Goal: Task Accomplishment & Management: Manage account settings

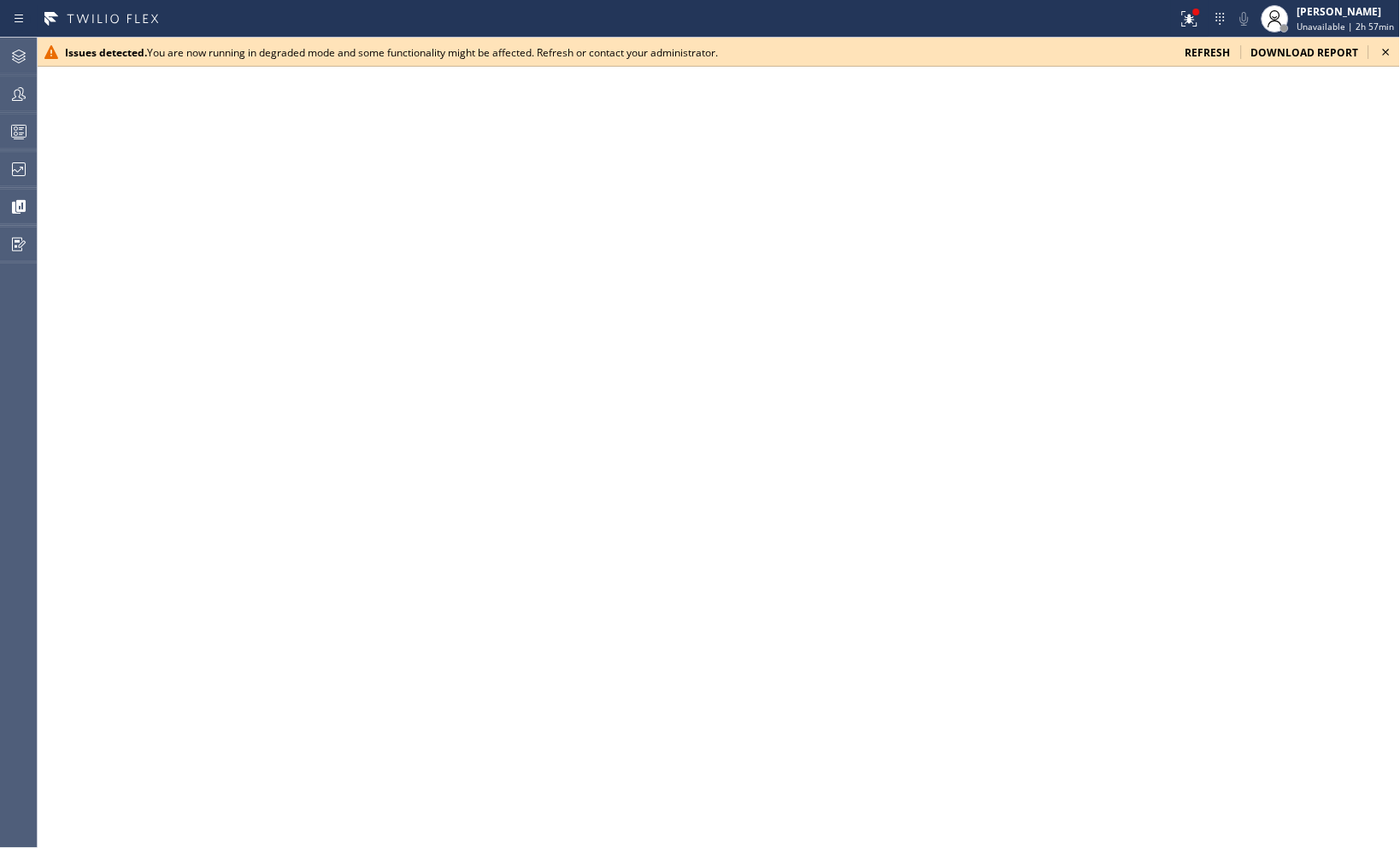
click at [1385, 53] on icon at bounding box center [1386, 53] width 21 height 21
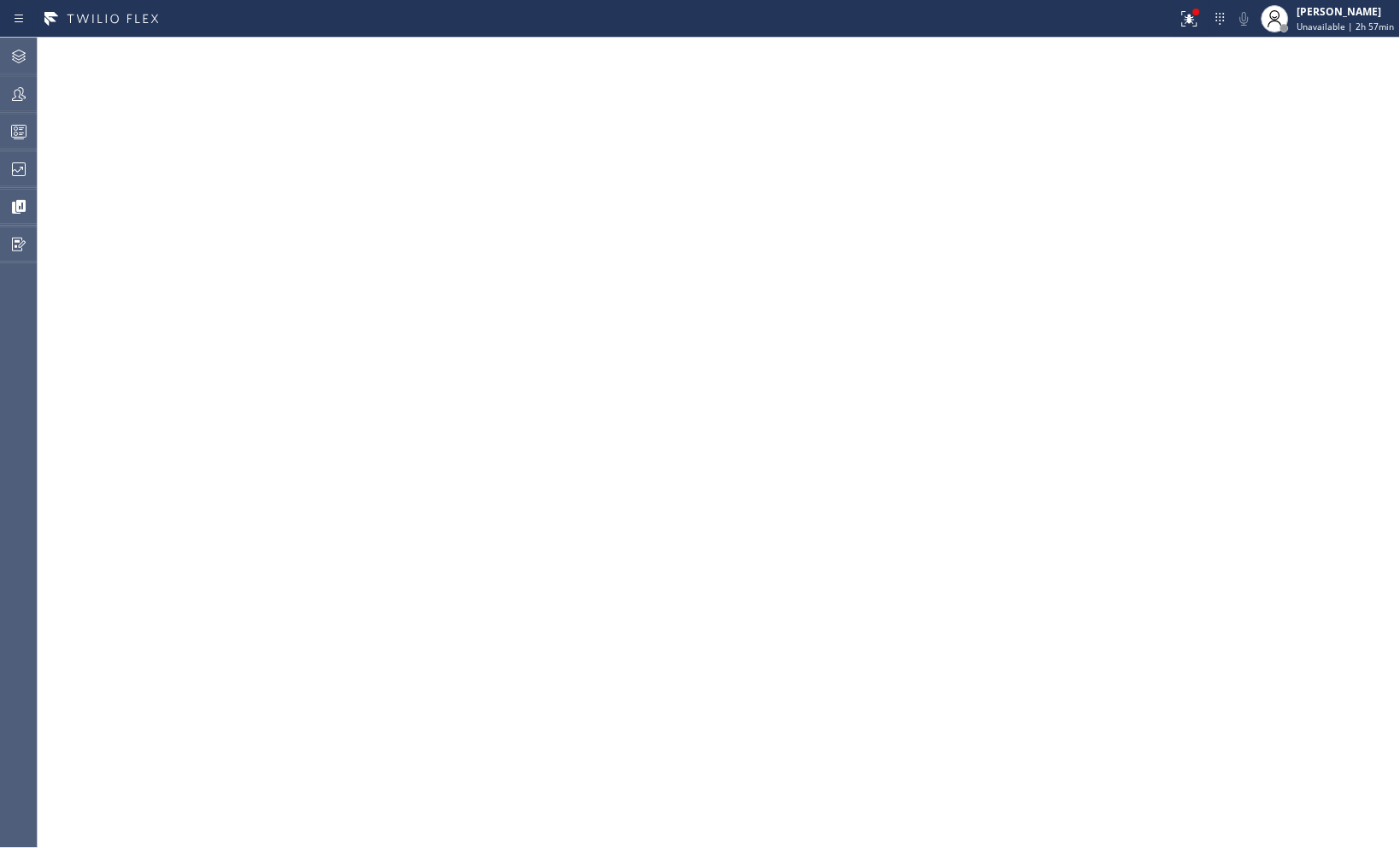
drag, startPoint x: 13, startPoint y: 48, endPoint x: 874, endPoint y: 47, distance: 861.0
click at [13, 47] on icon at bounding box center [19, 57] width 21 height 21
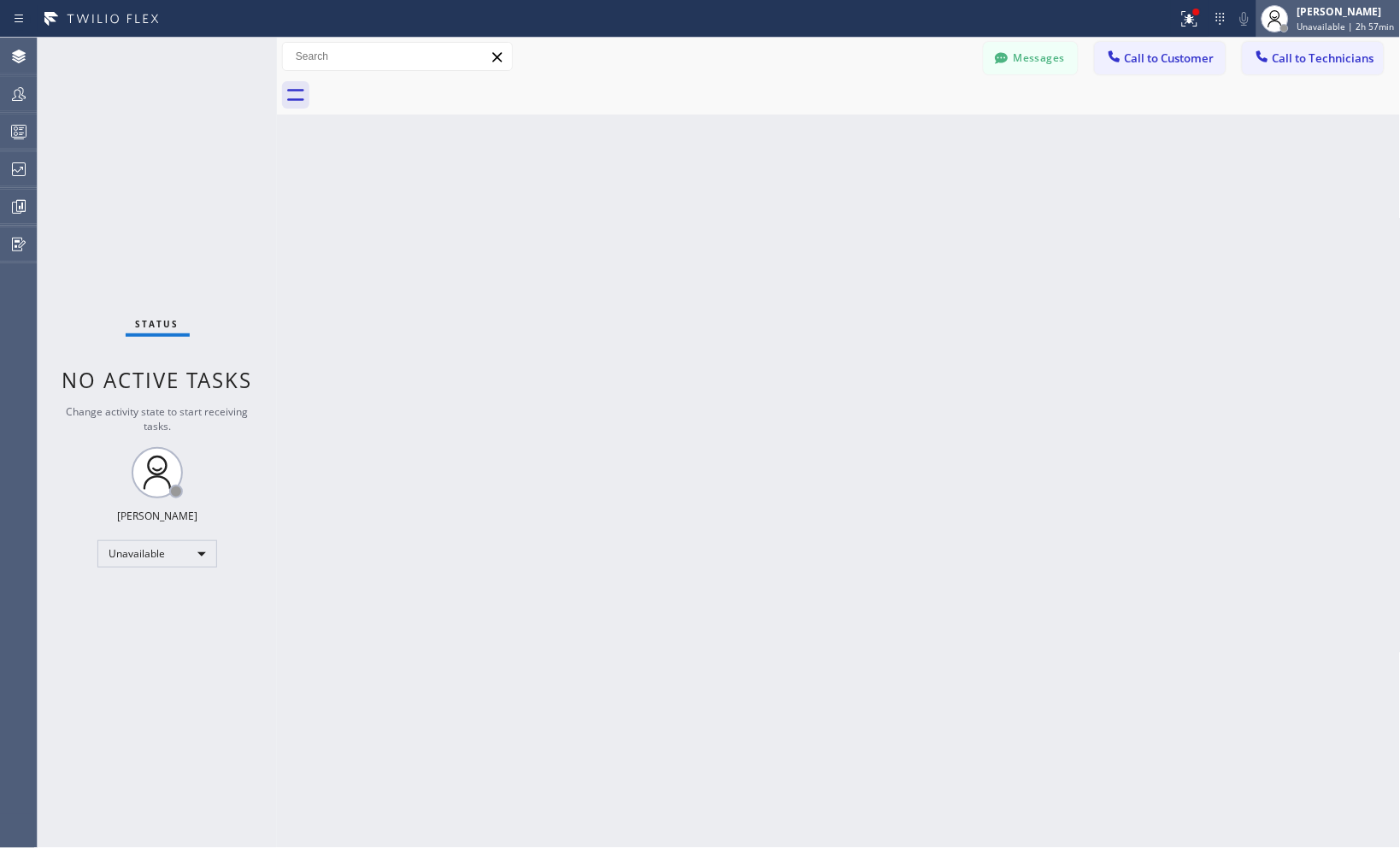
click at [1352, 27] on span "Unavailable | 2h 57min" at bounding box center [1346, 27] width 97 height 12
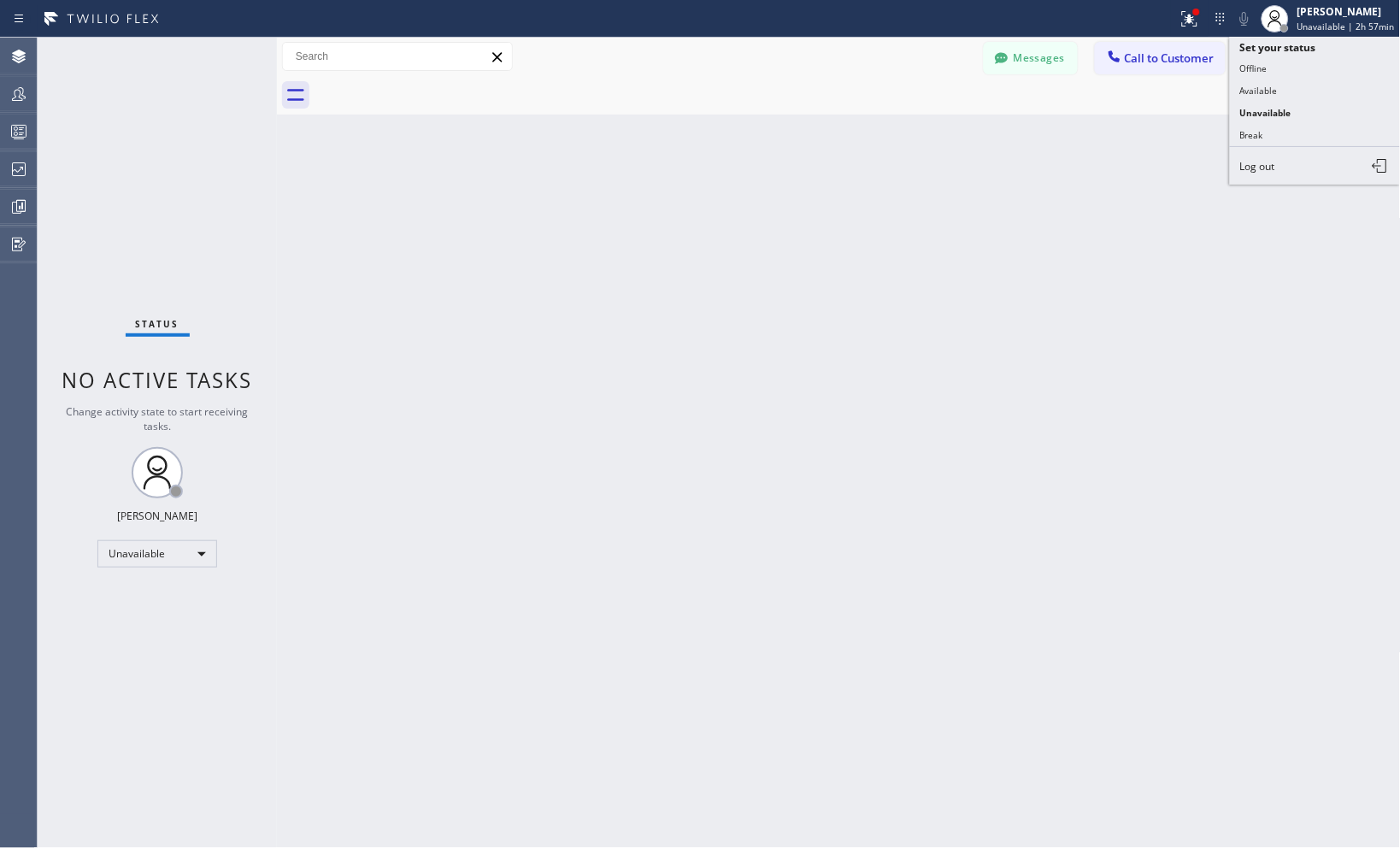
drag, startPoint x: 1274, startPoint y: 91, endPoint x: 900, endPoint y: 220, distance: 395.6
click at [1274, 90] on button "Available" at bounding box center [1315, 90] width 171 height 22
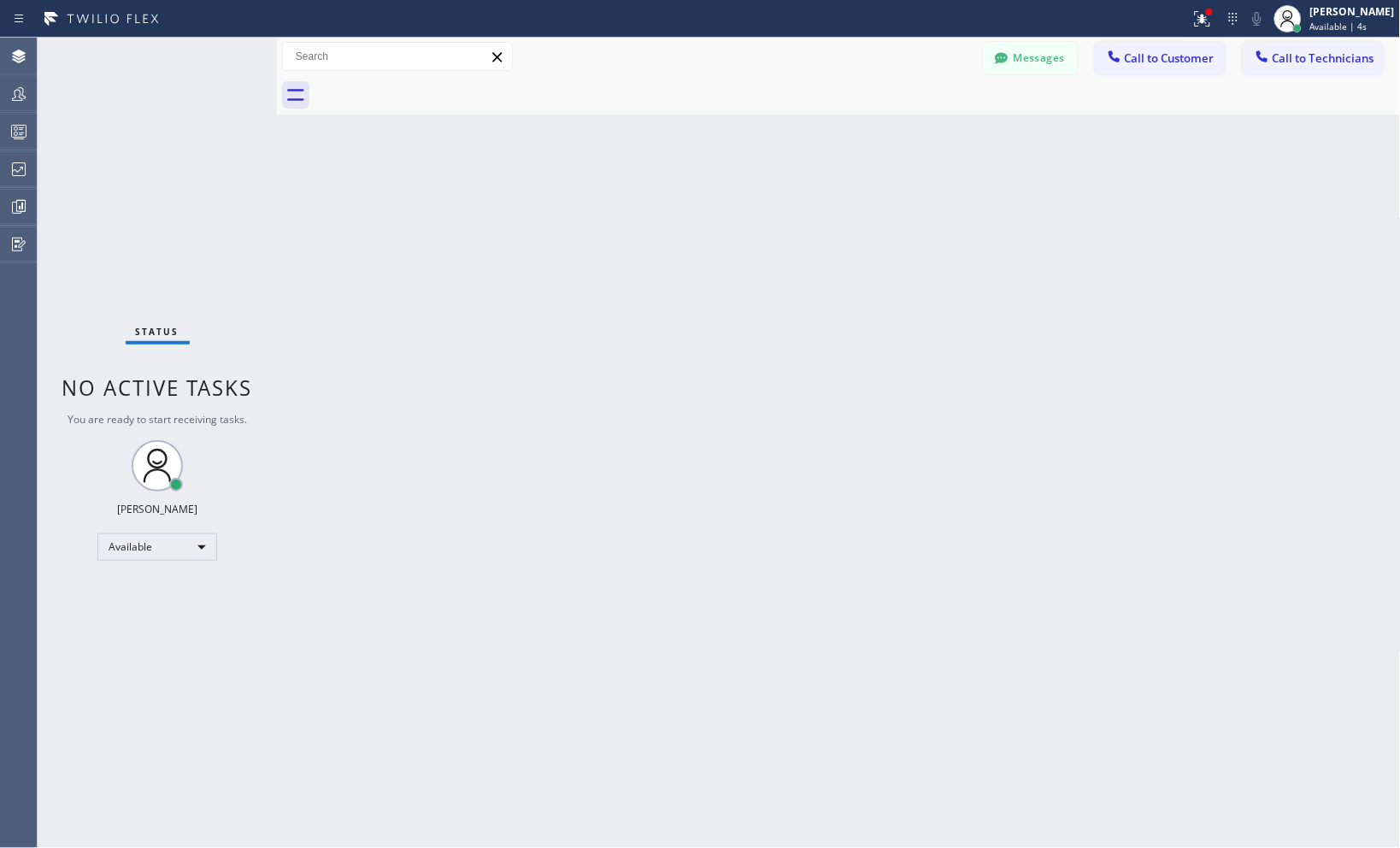
click at [1108, 420] on div "Back to Dashboard Change Sender ID Customers Technicians Select a contact Outbo…" at bounding box center [839, 443] width 1124 height 811
click at [1188, 244] on div "Back to Dashboard Change Sender ID Customers Technicians Select a contact Outbo…" at bounding box center [839, 443] width 1124 height 811
click at [1105, 319] on div "Back to Dashboard Change Sender ID Customers Technicians Select a contact Outbo…" at bounding box center [839, 443] width 1124 height 811
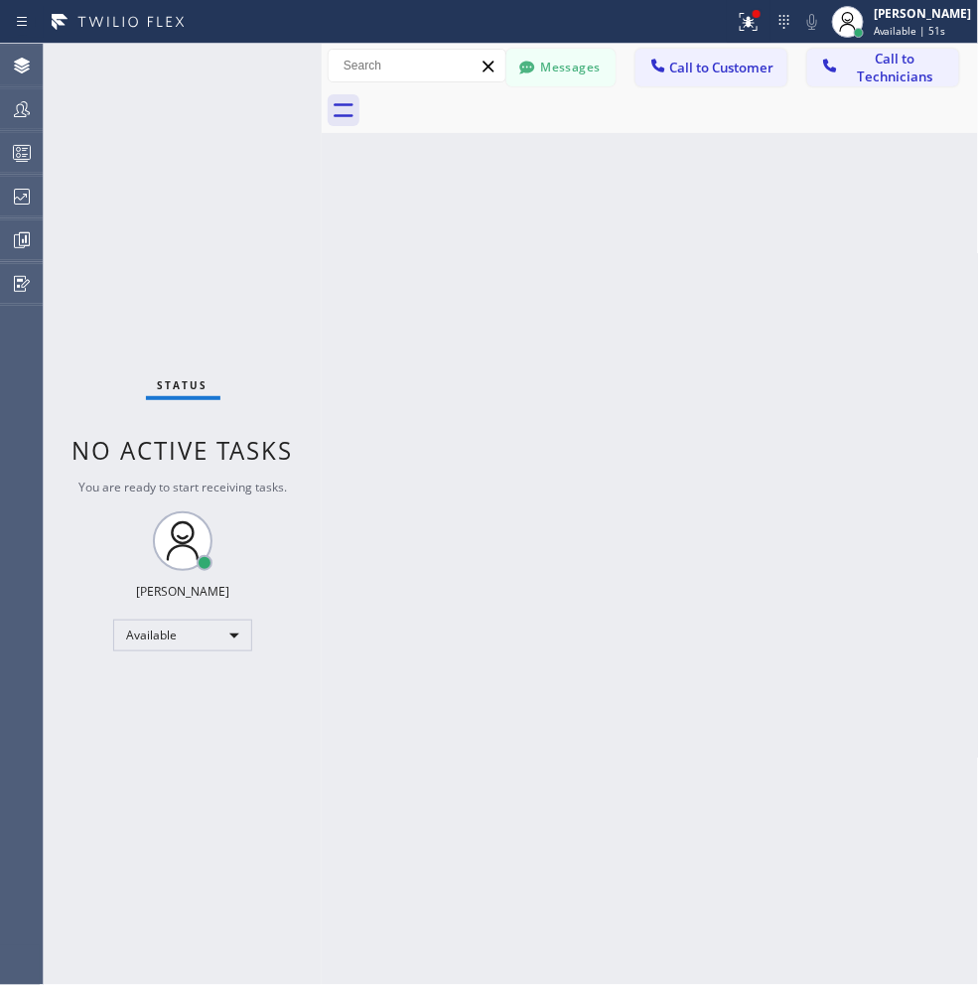
drag, startPoint x: 116, startPoint y: 320, endPoint x: 89, endPoint y: 320, distance: 26.8
click at [116, 320] on div "Status No active tasks You are ready to start receiving tasks. [PERSON_NAME] Av…" at bounding box center [183, 515] width 278 height 942
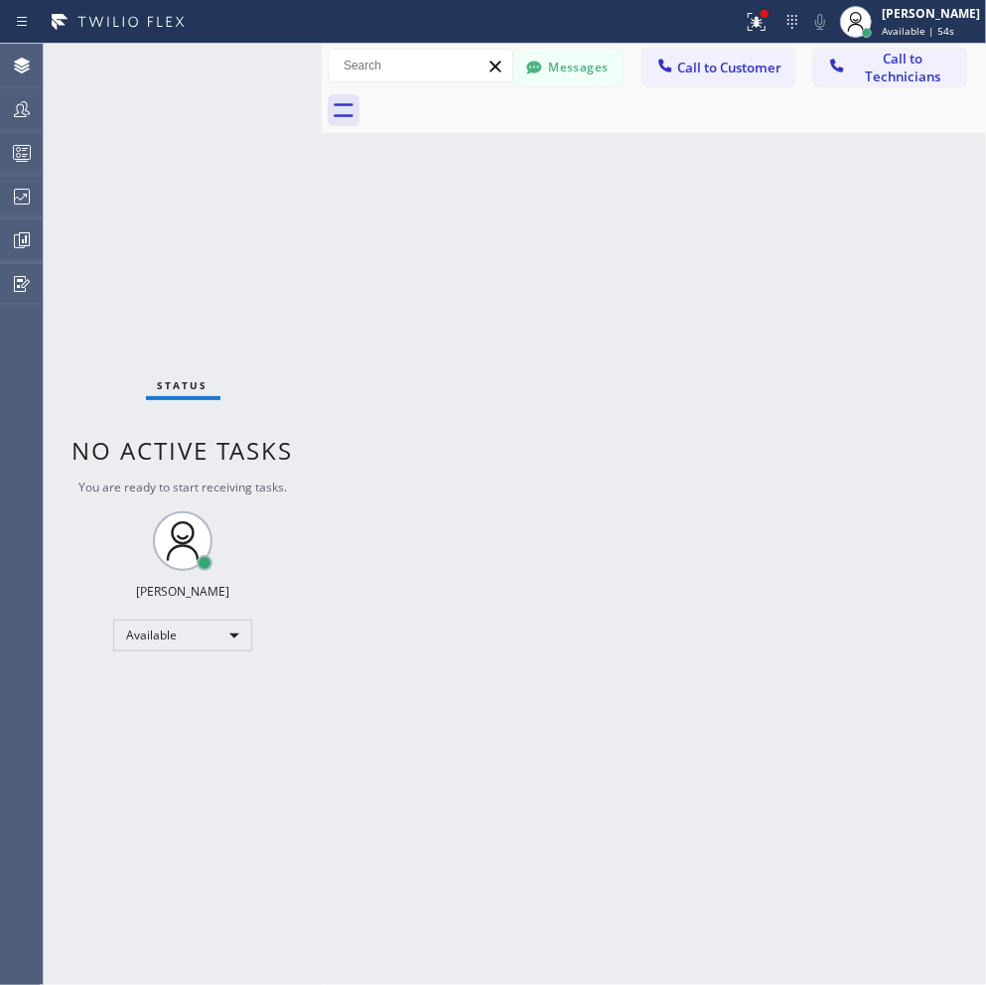
click at [186, 293] on div "Status No active tasks You are ready to start receiving tasks. [PERSON_NAME] Av…" at bounding box center [183, 515] width 278 height 942
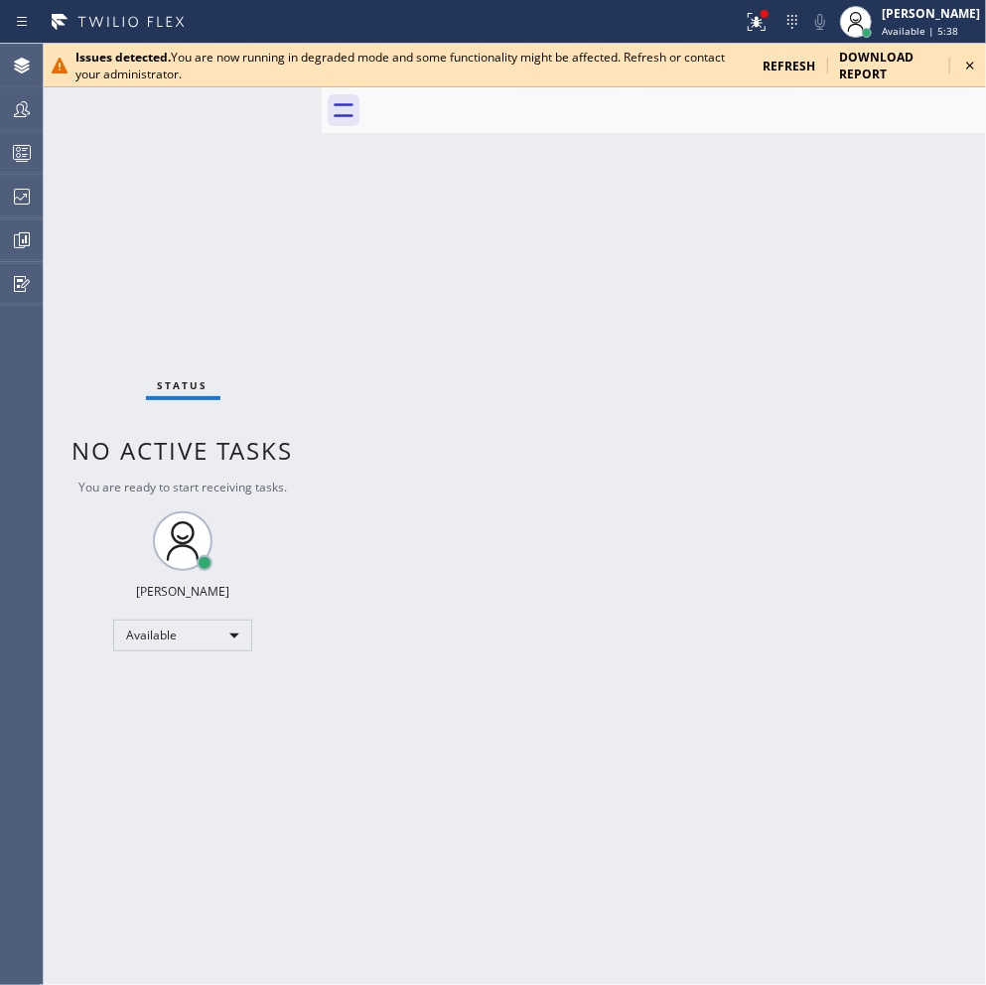
click at [964, 60] on icon at bounding box center [970, 66] width 24 height 24
click at [966, 61] on icon at bounding box center [970, 66] width 24 height 24
click at [680, 258] on div "Back to Dashboard Change Sender ID Customers Technicians Select a contact Outbo…" at bounding box center [654, 515] width 664 height 942
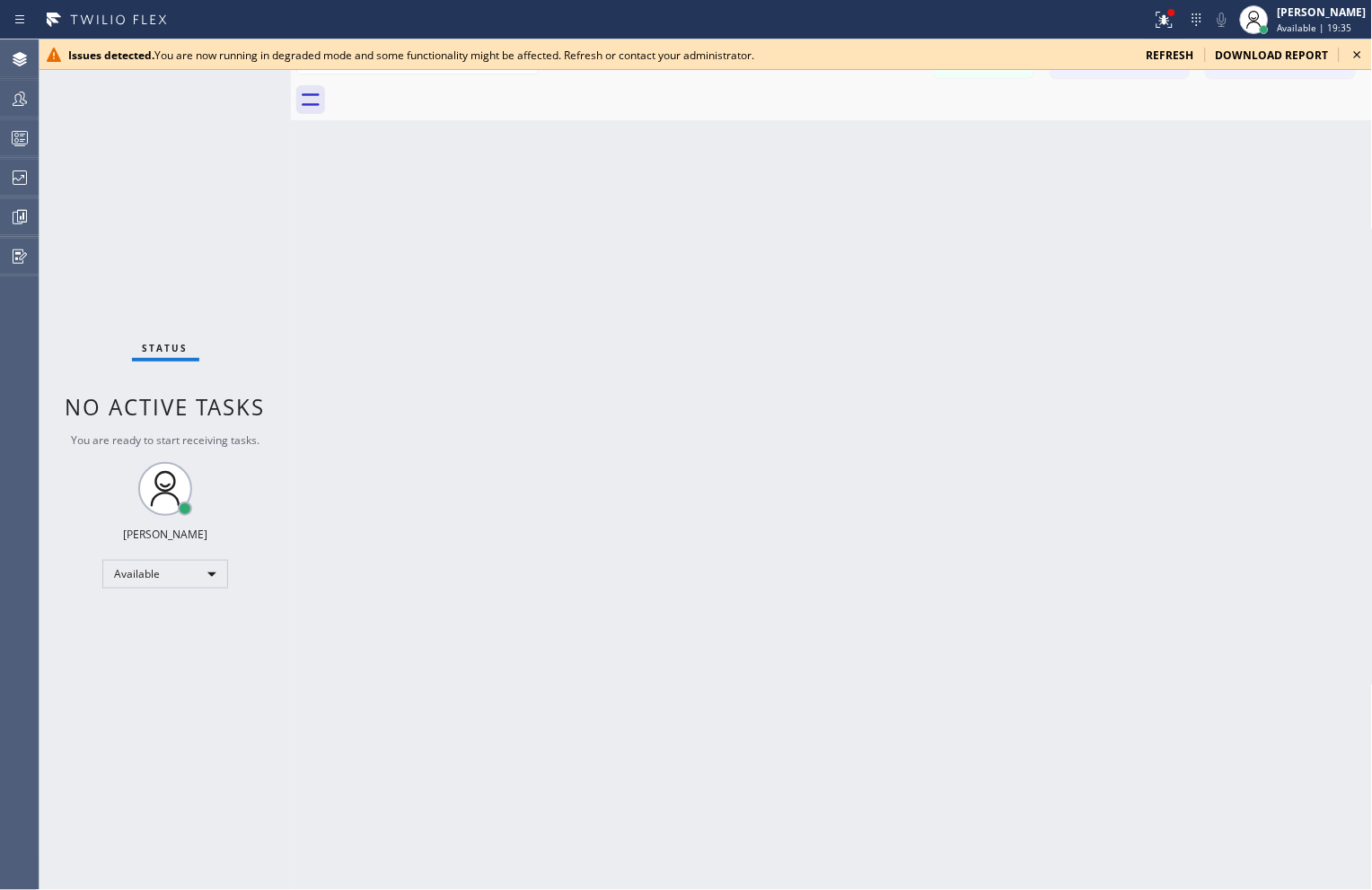
drag, startPoint x: 1354, startPoint y: 59, endPoint x: 1354, endPoint y: 71, distance: 12.0
click at [1354, 59] on icon at bounding box center [1358, 55] width 22 height 22
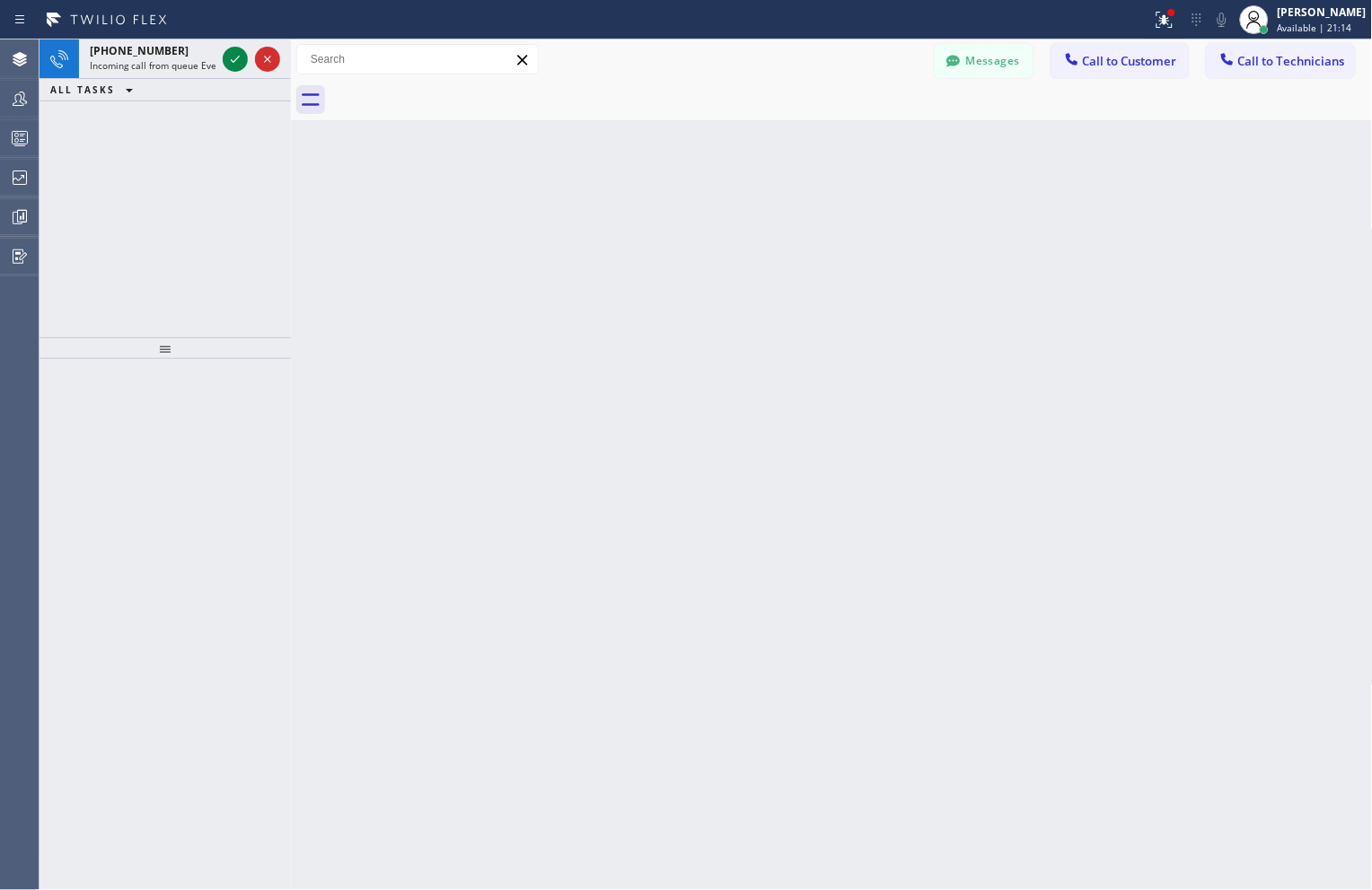
click at [1230, 283] on div "Back to Dashboard Change Sender ID Customers Technicians Select a contact Outbo…" at bounding box center [832, 465] width 1082 height 851
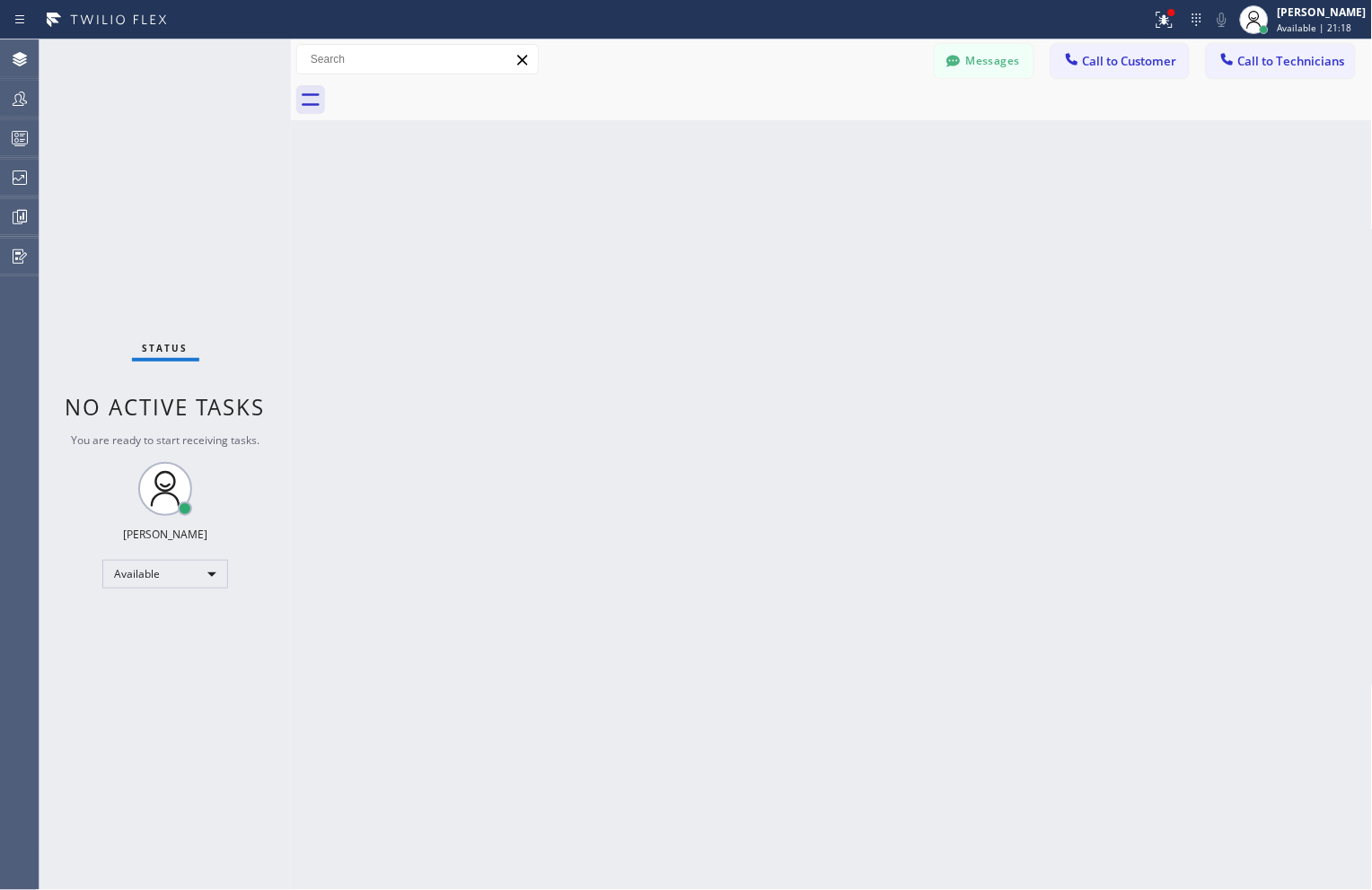
drag, startPoint x: 1140, startPoint y: 545, endPoint x: 1142, endPoint y: 577, distance: 32.1
click at [1140, 545] on div "Back to Dashboard Change Sender ID Customers Technicians Select a contact Outbo…" at bounding box center [832, 465] width 1082 height 851
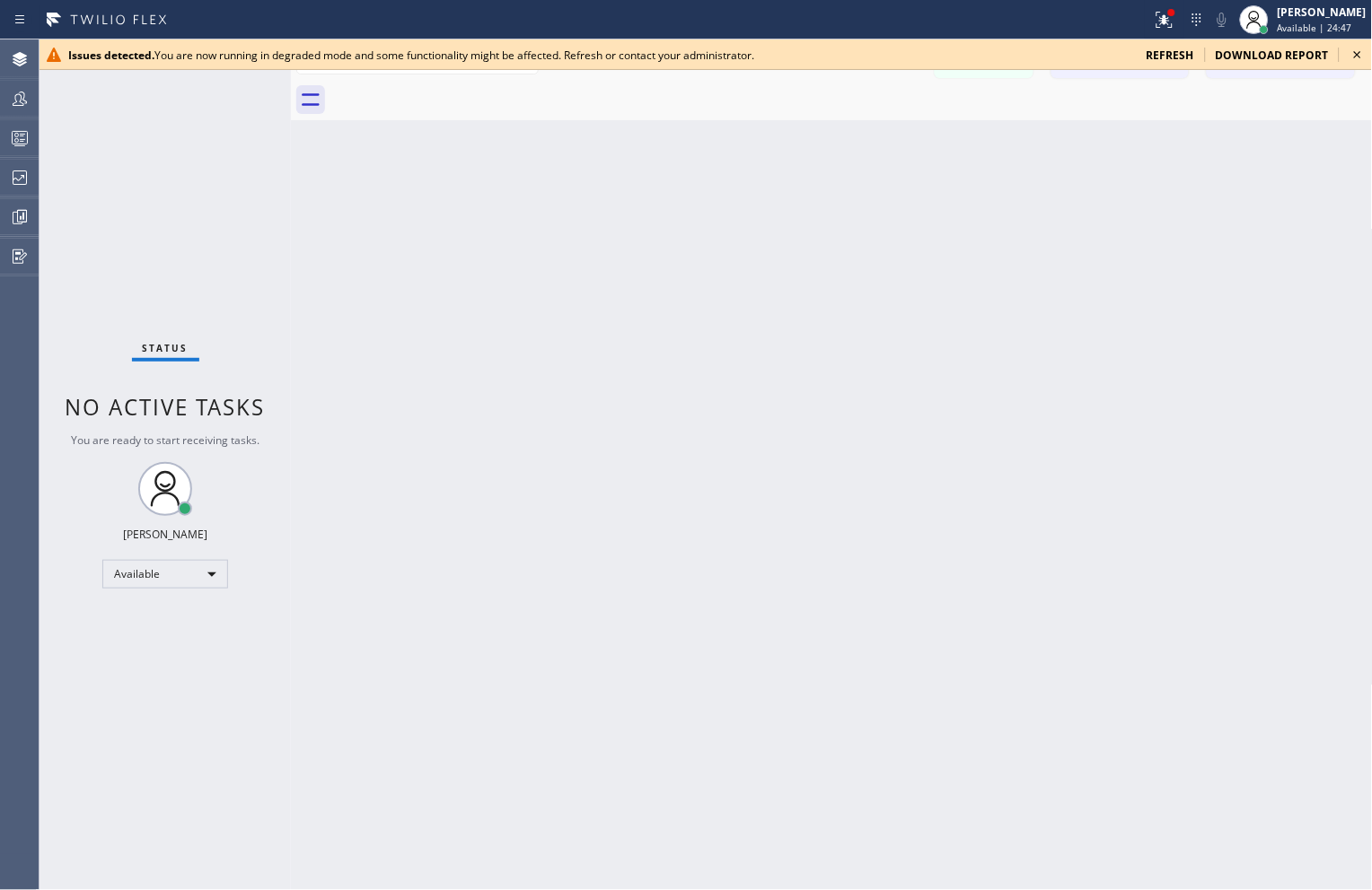
drag, startPoint x: 1326, startPoint y: 209, endPoint x: 1318, endPoint y: 94, distance: 115.3
click at [1326, 209] on div "Back to Dashboard Change Sender ID Customers Technicians Select a contact Outbo…" at bounding box center [832, 465] width 1082 height 851
click at [1358, 54] on icon at bounding box center [1358, 55] width 7 height 7
click at [1361, 56] on icon at bounding box center [1358, 55] width 22 height 22
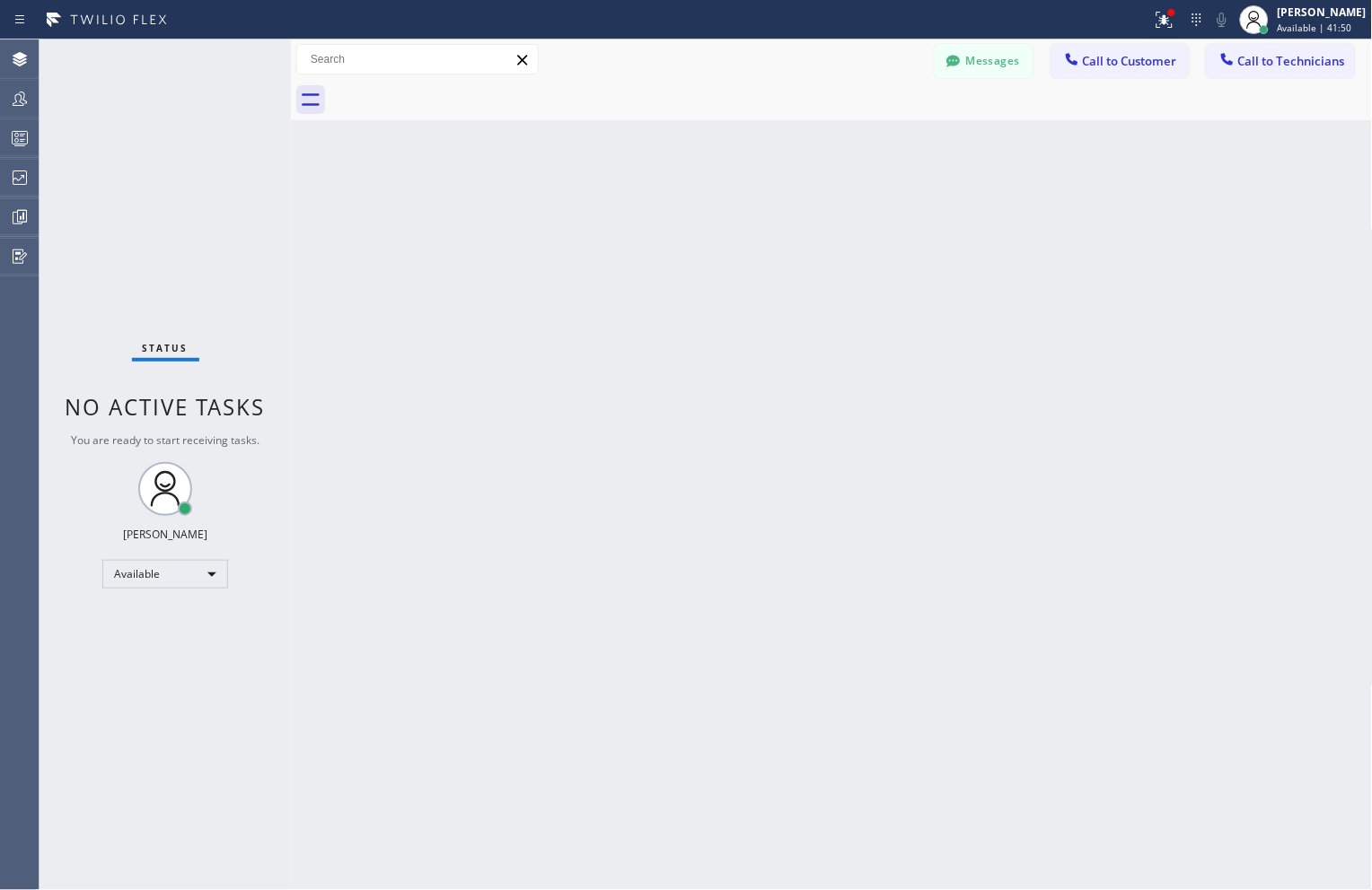
click at [943, 366] on div "Back to Dashboard Change Sender ID Customers Technicians Select a contact Outbo…" at bounding box center [832, 465] width 1082 height 851
click at [20, 169] on icon at bounding box center [20, 178] width 22 height 22
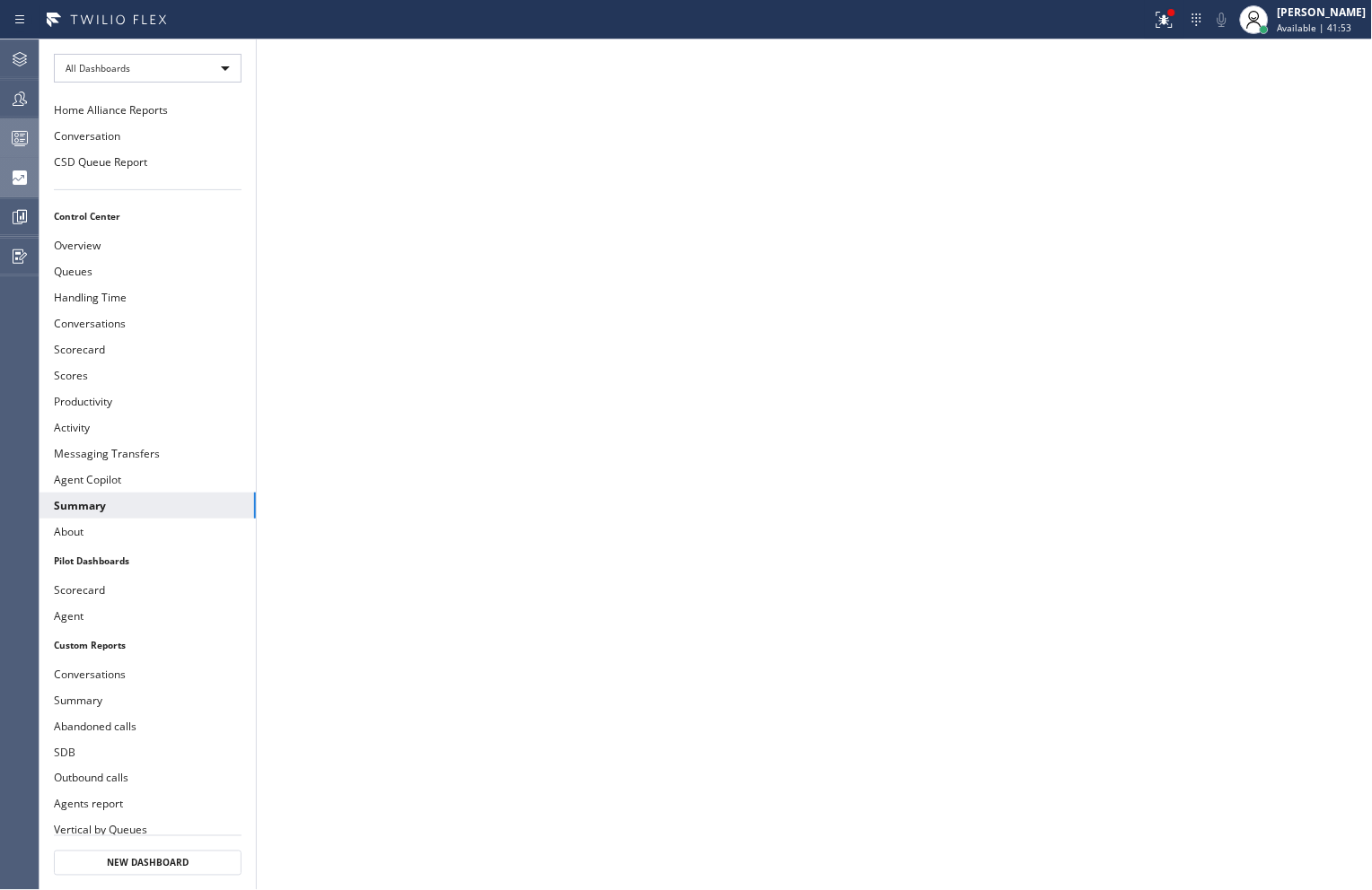
click at [14, 133] on icon at bounding box center [20, 138] width 22 height 22
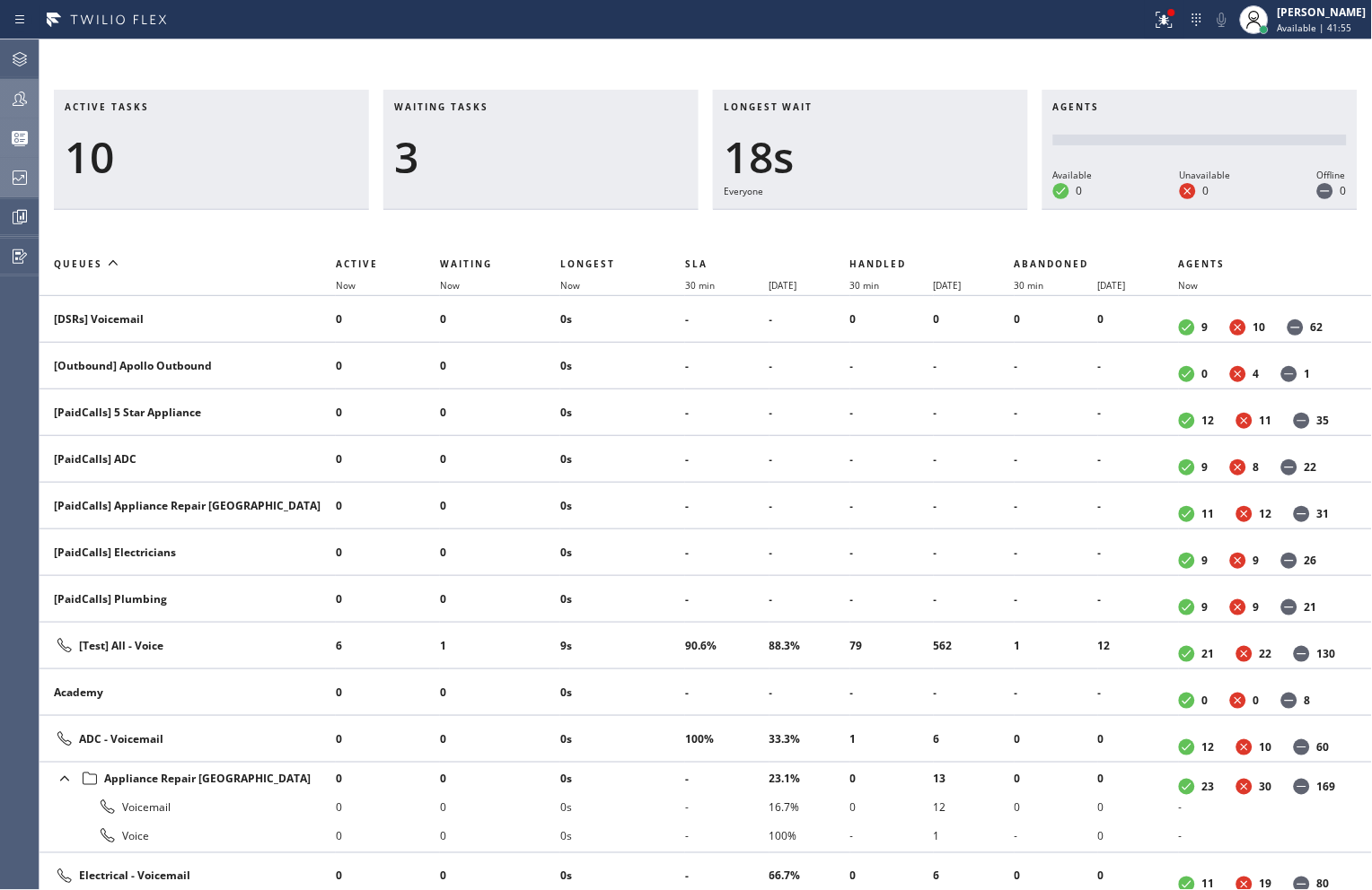
click at [14, 96] on icon at bounding box center [20, 98] width 22 height 22
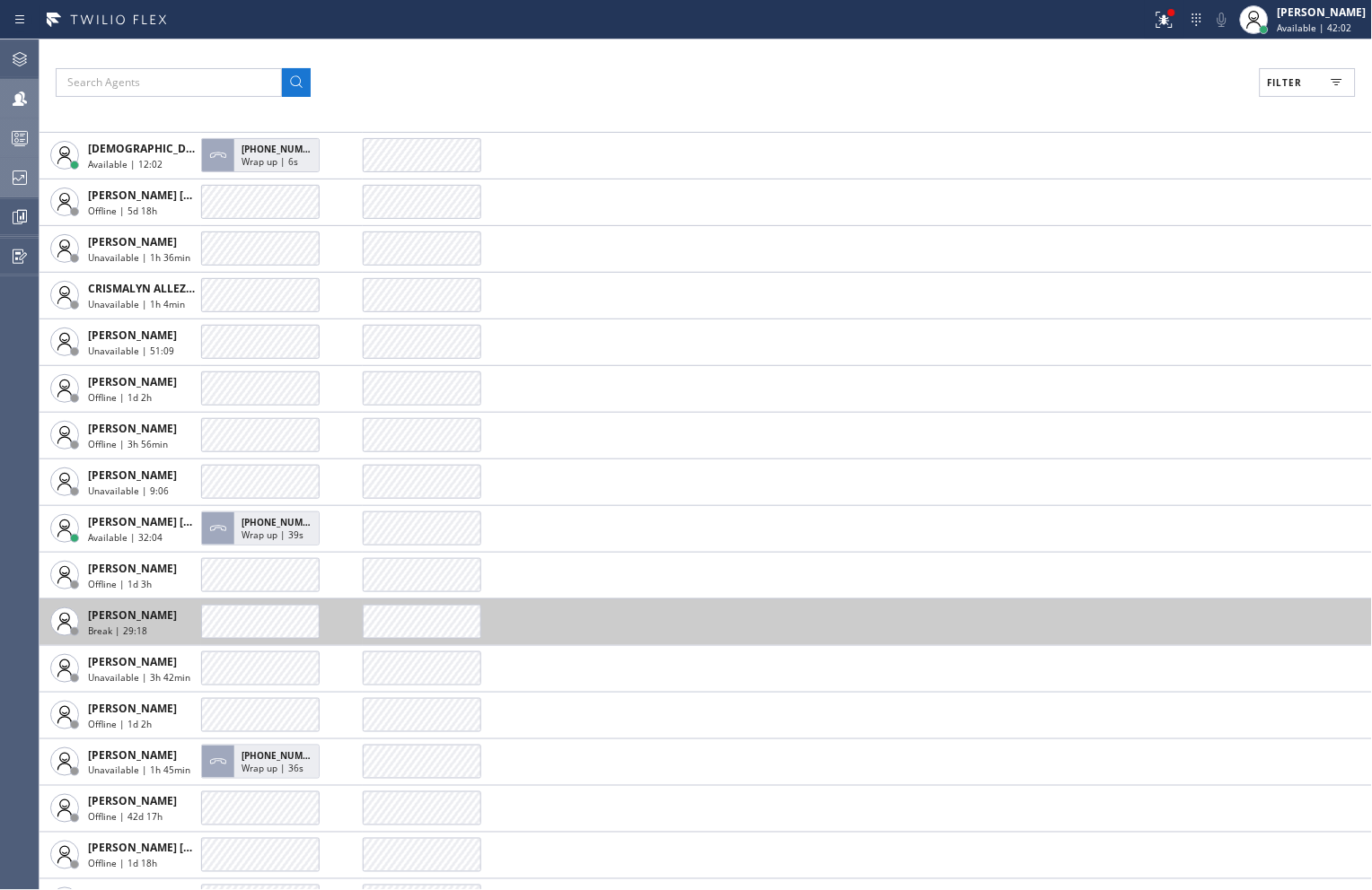
scroll to position [1097, 0]
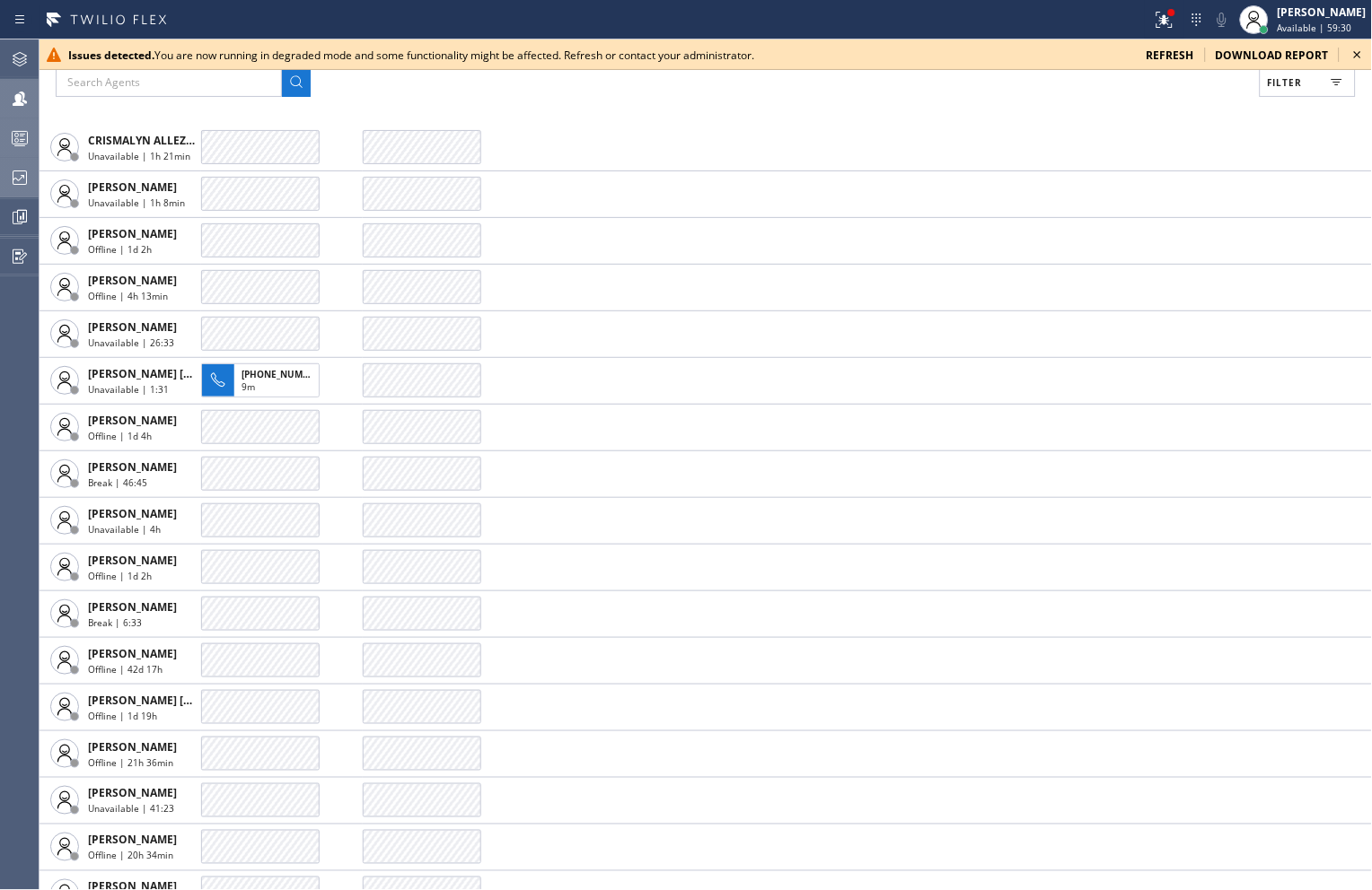
click at [1354, 54] on icon at bounding box center [1358, 55] width 22 height 22
click at [1367, 56] on icon at bounding box center [1358, 55] width 22 height 22
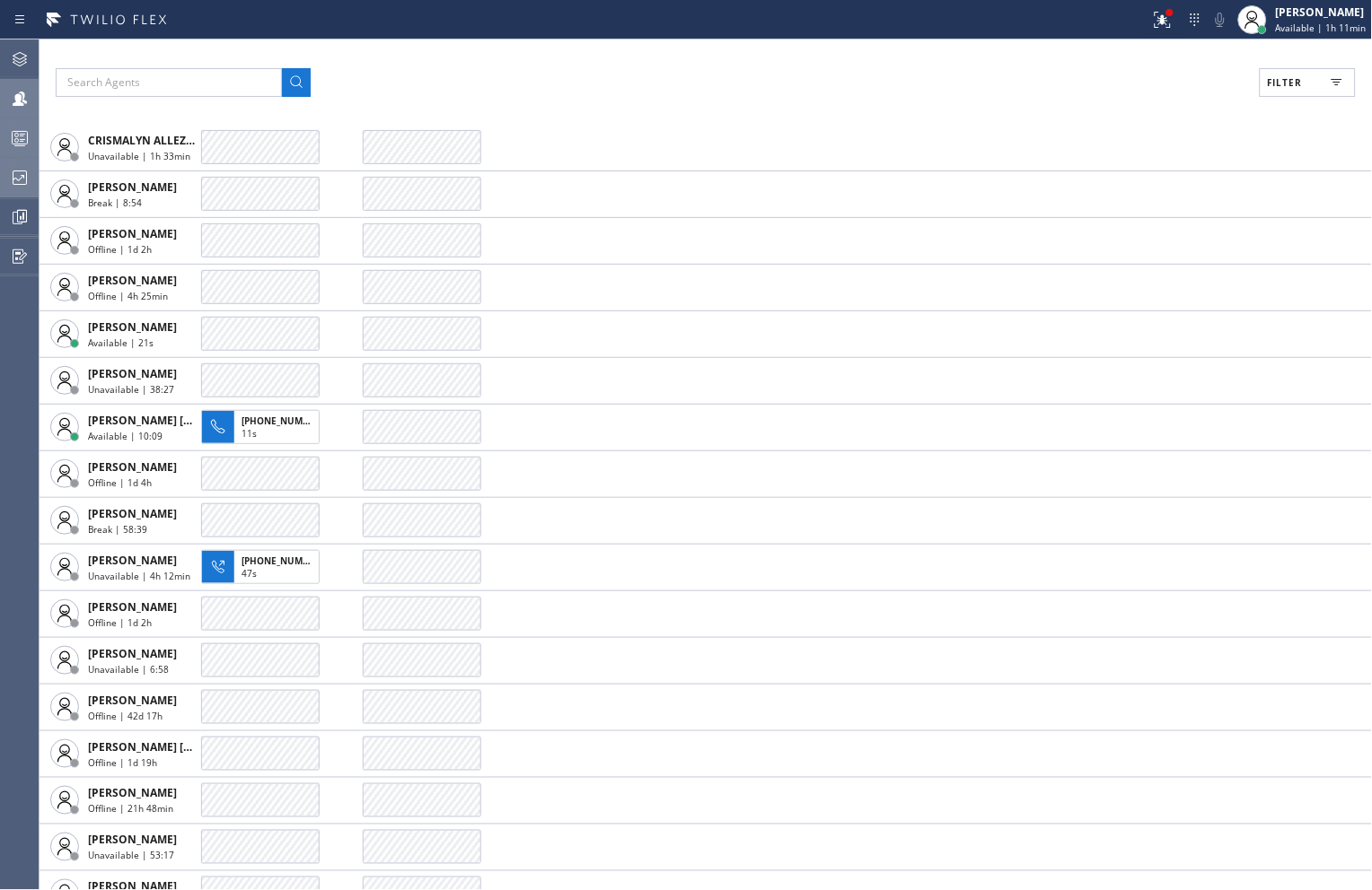
click at [831, 58] on div "Filter AGENT CALLS OTHER TASKS [PERSON_NAME] Unavailable | 3h 52min [PHONE_NUMB…" at bounding box center [706, 465] width 1332 height 851
click at [11, 91] on icon at bounding box center [20, 98] width 22 height 22
click at [14, 57] on icon at bounding box center [20, 60] width 14 height 14
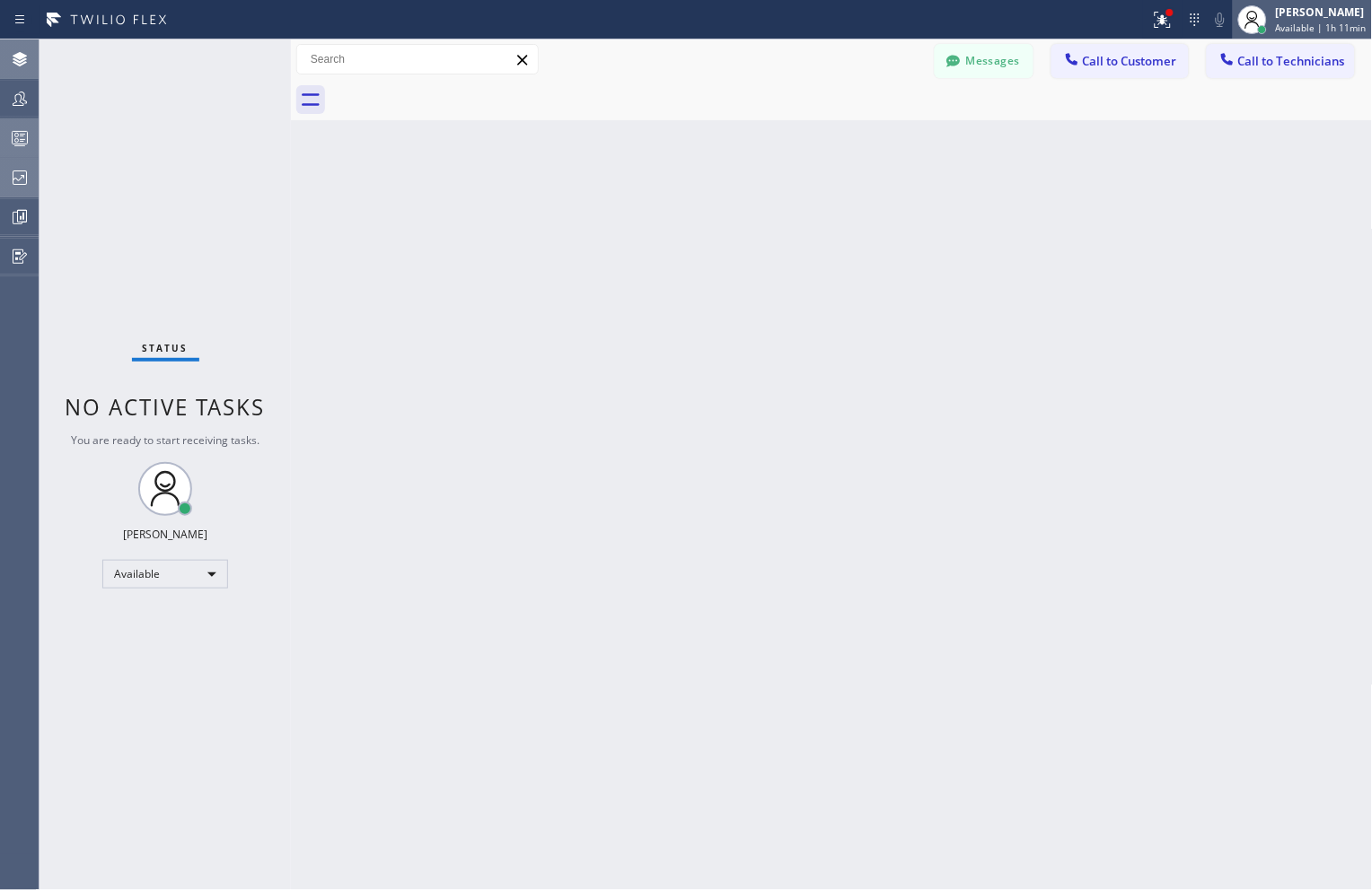
click at [1327, 23] on span "Available | 1h 11min" at bounding box center [1320, 28] width 90 height 13
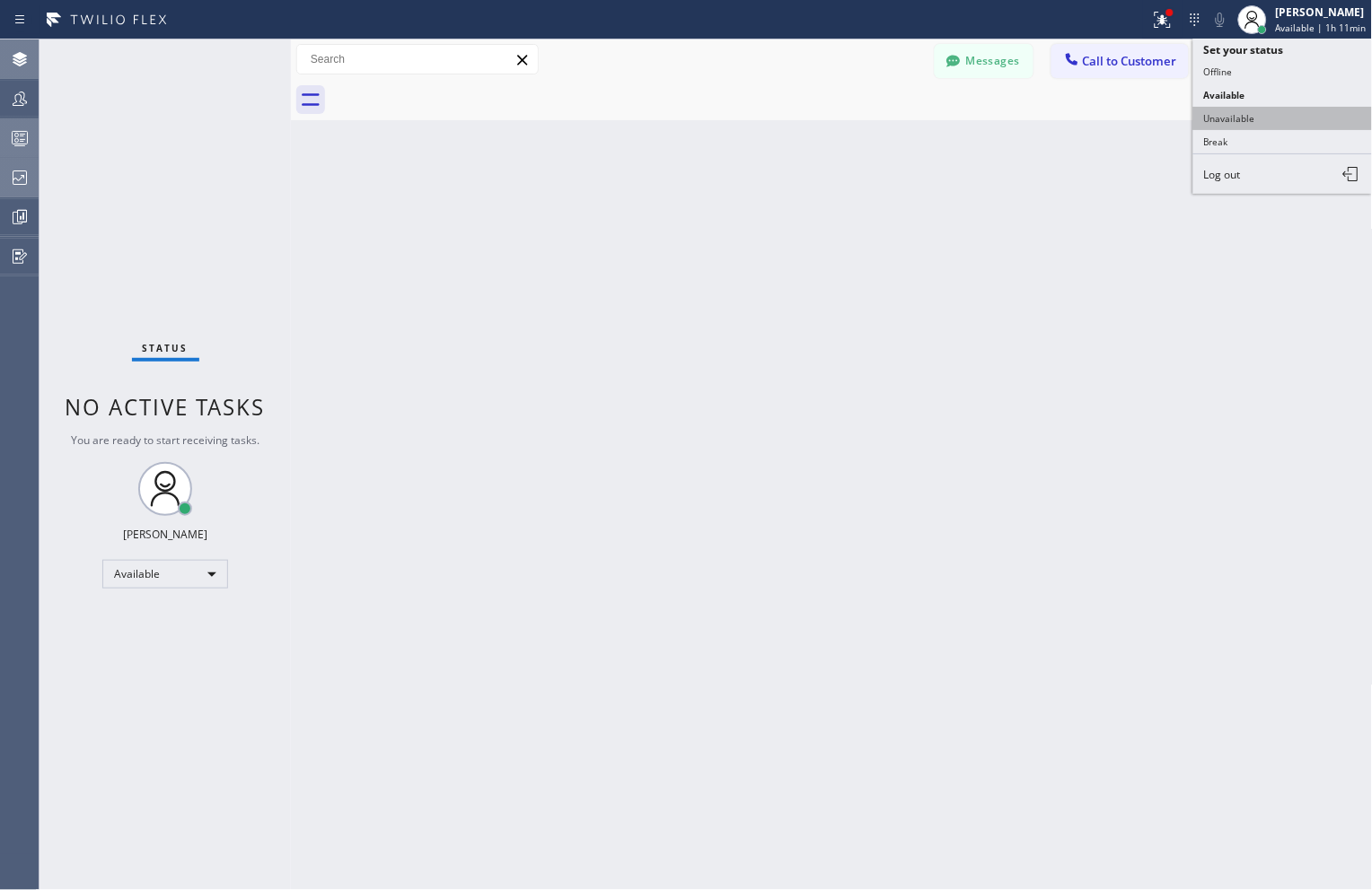
click at [1241, 118] on button "Unavailable" at bounding box center [1283, 118] width 180 height 23
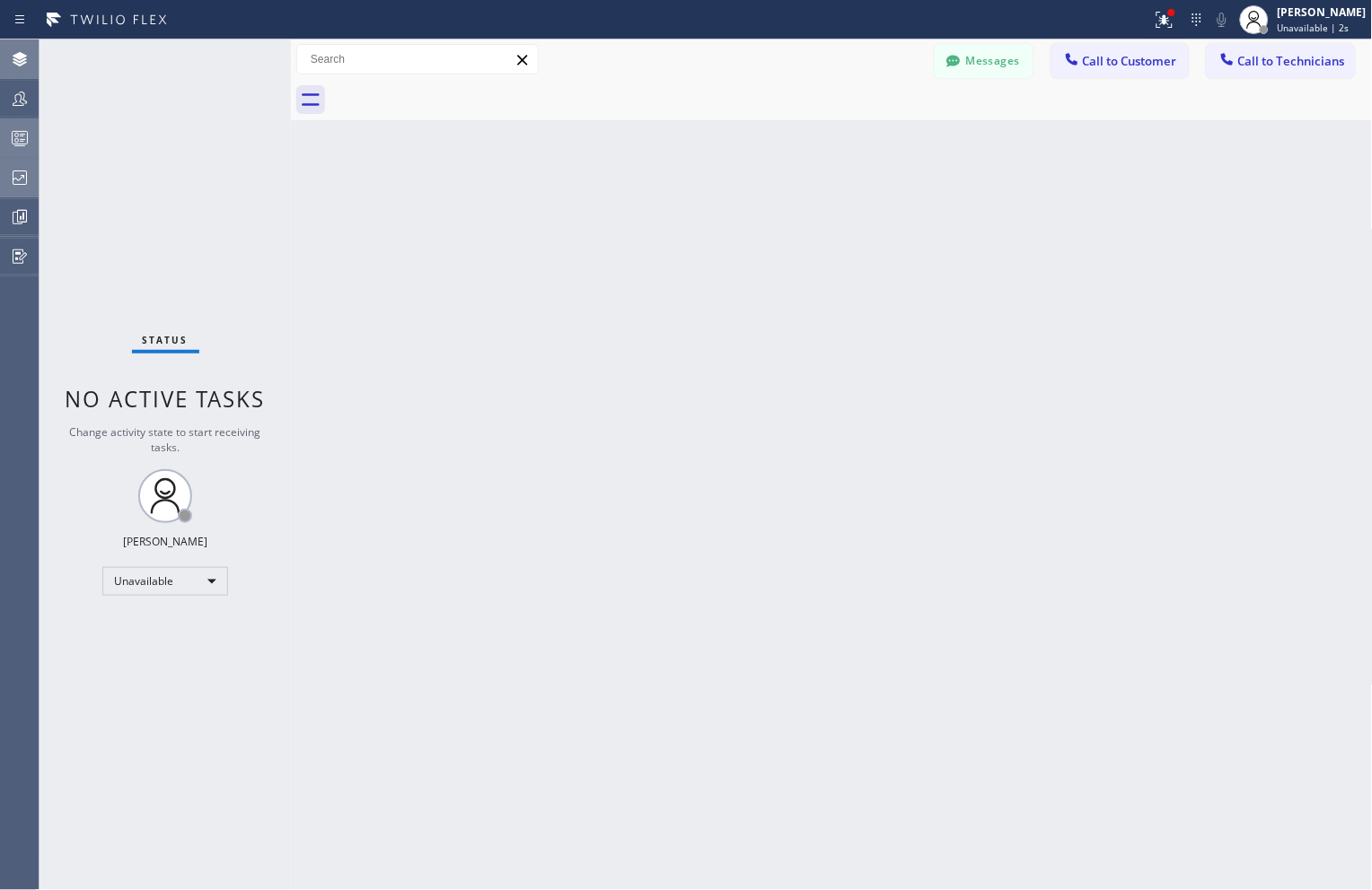
click at [18, 184] on icon at bounding box center [20, 178] width 14 height 14
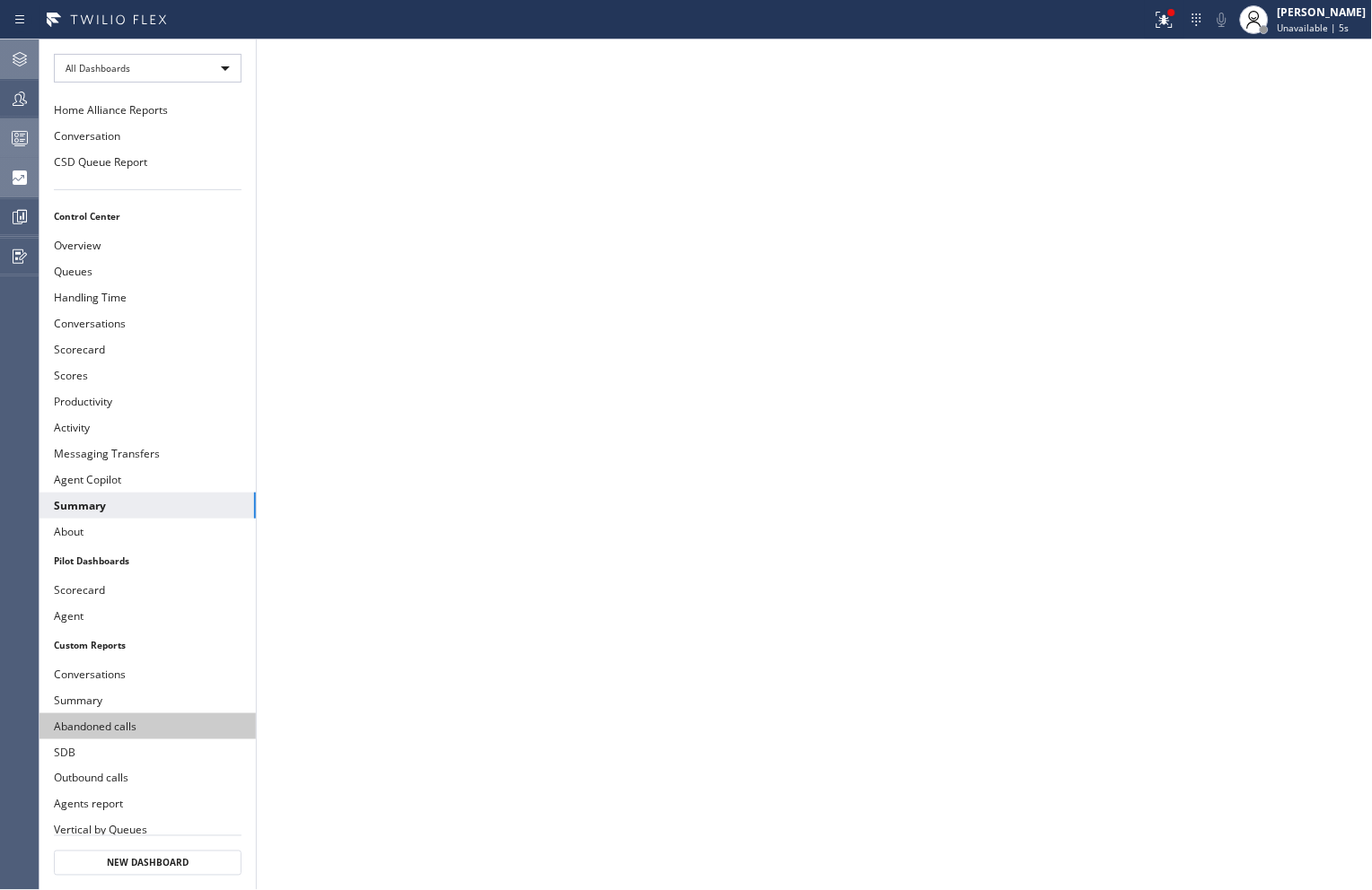
click at [83, 723] on button "Abandoned calls" at bounding box center [147, 726] width 216 height 26
click at [70, 503] on button "Summary" at bounding box center [147, 505] width 216 height 26
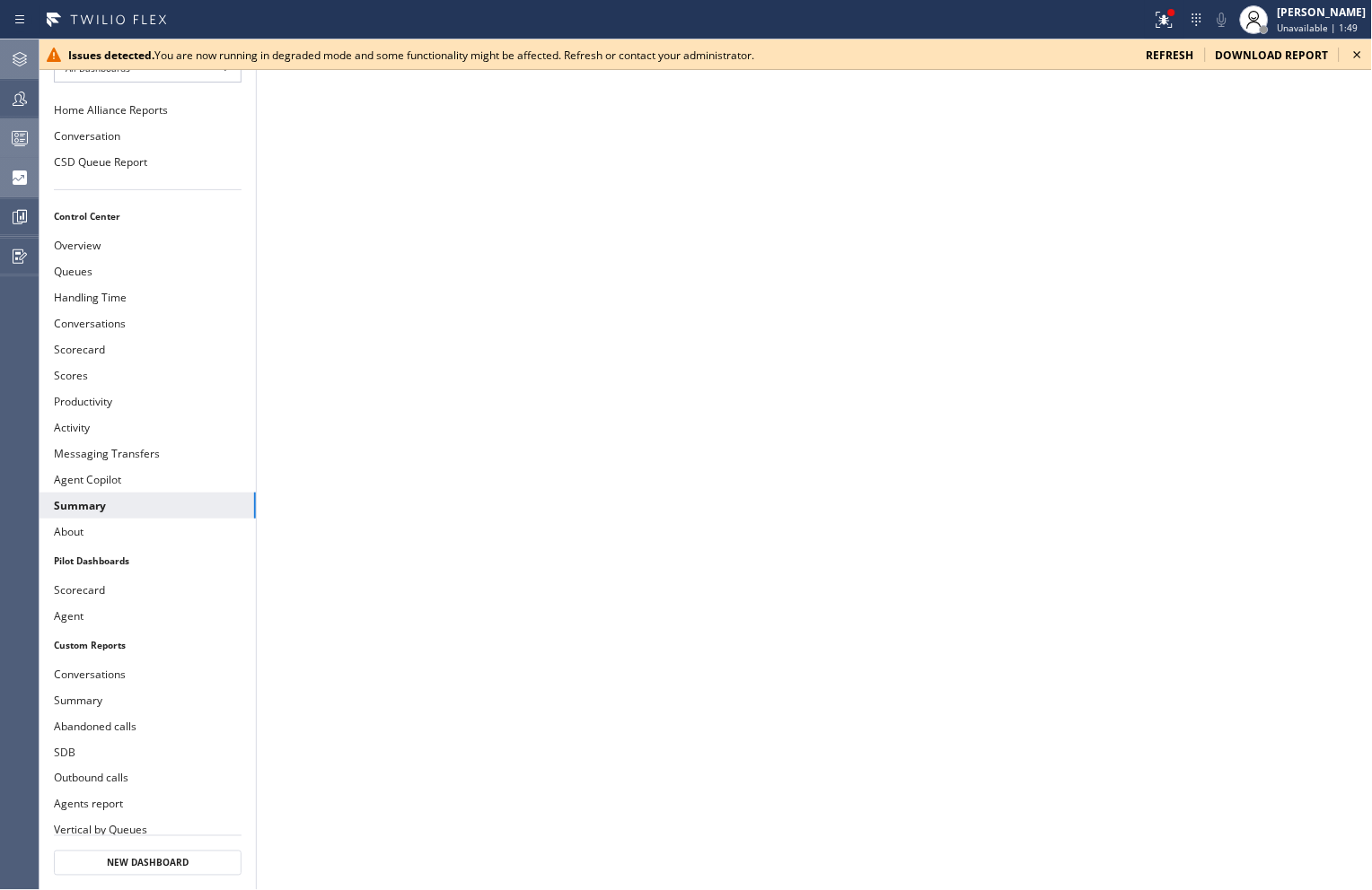
click at [1363, 58] on icon at bounding box center [1358, 55] width 22 height 22
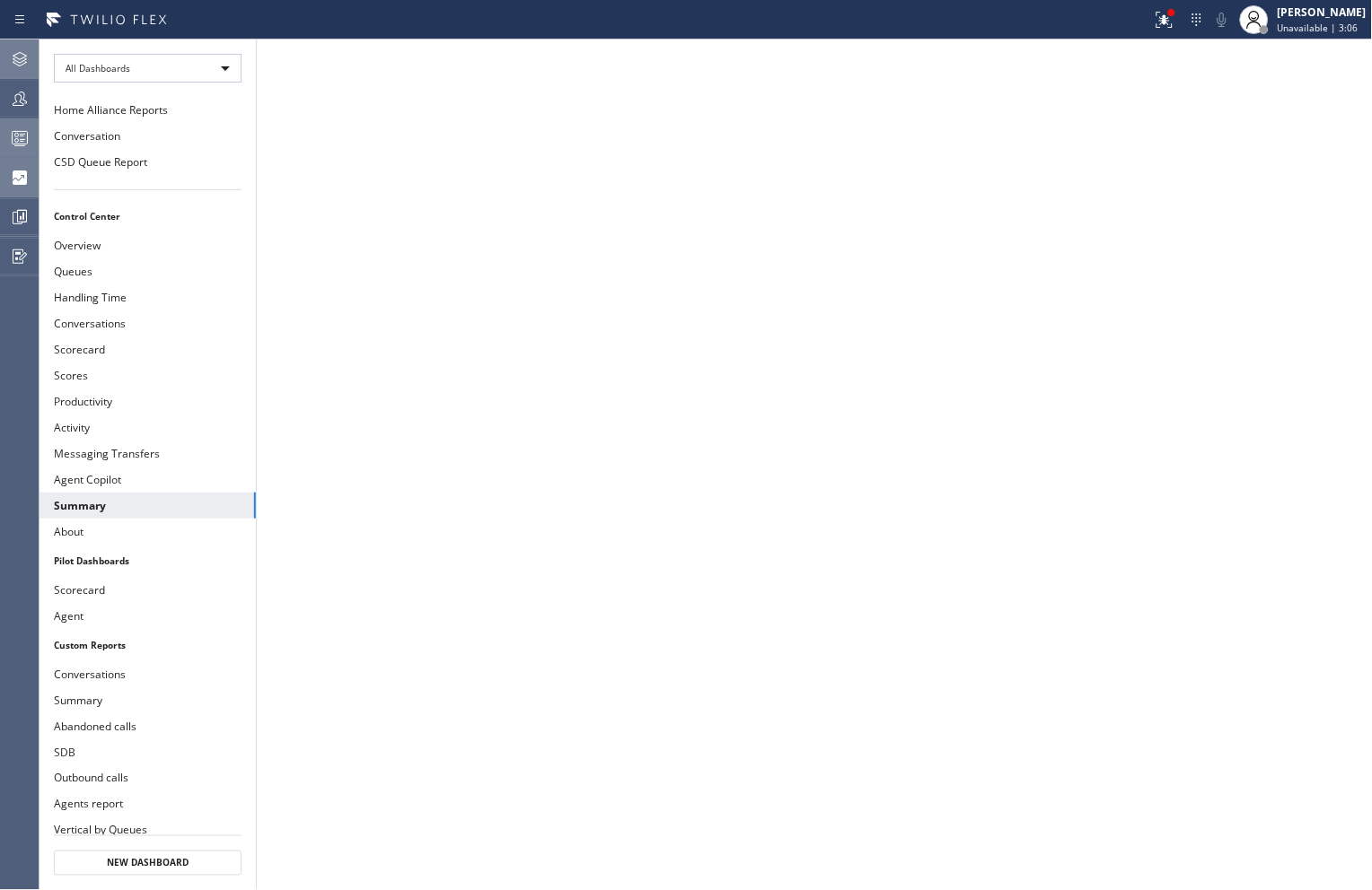
click at [18, 140] on circle at bounding box center [17, 141] width 4 height 4
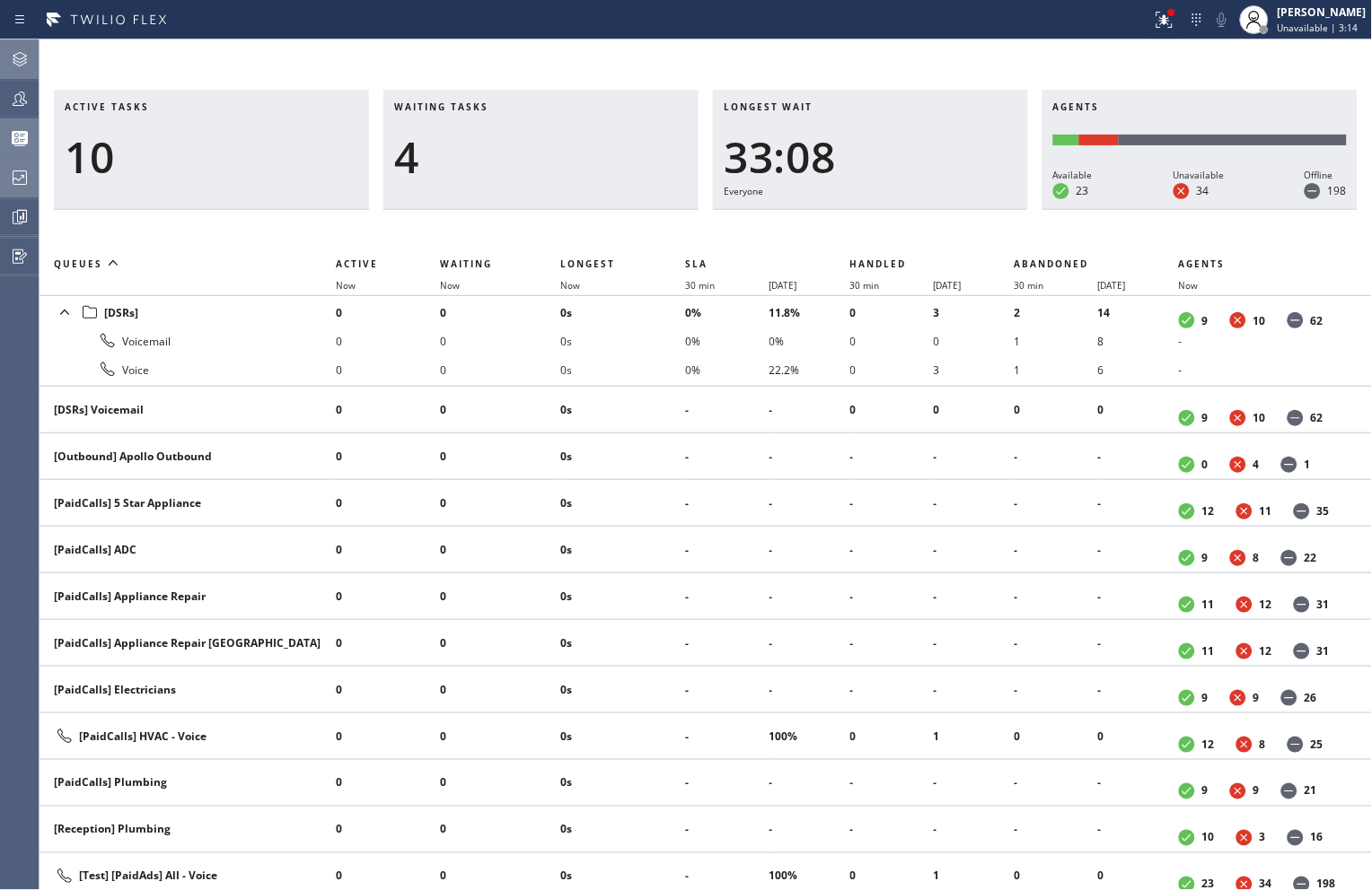
click at [817, 58] on div "Active tasks 10 Waiting tasks 4 Longest wait 33:08 Everyone Agents Available 23…" at bounding box center [706, 465] width 1332 height 851
click at [916, 57] on div "Active tasks 10 Waiting tasks 4 Longest wait 33:22 Everyone Agents Available 23…" at bounding box center [706, 465] width 1332 height 851
click at [895, 58] on div "Active tasks 10 Waiting tasks 4 Longest wait 33:34 Everyone Agents Available 23…" at bounding box center [706, 465] width 1332 height 851
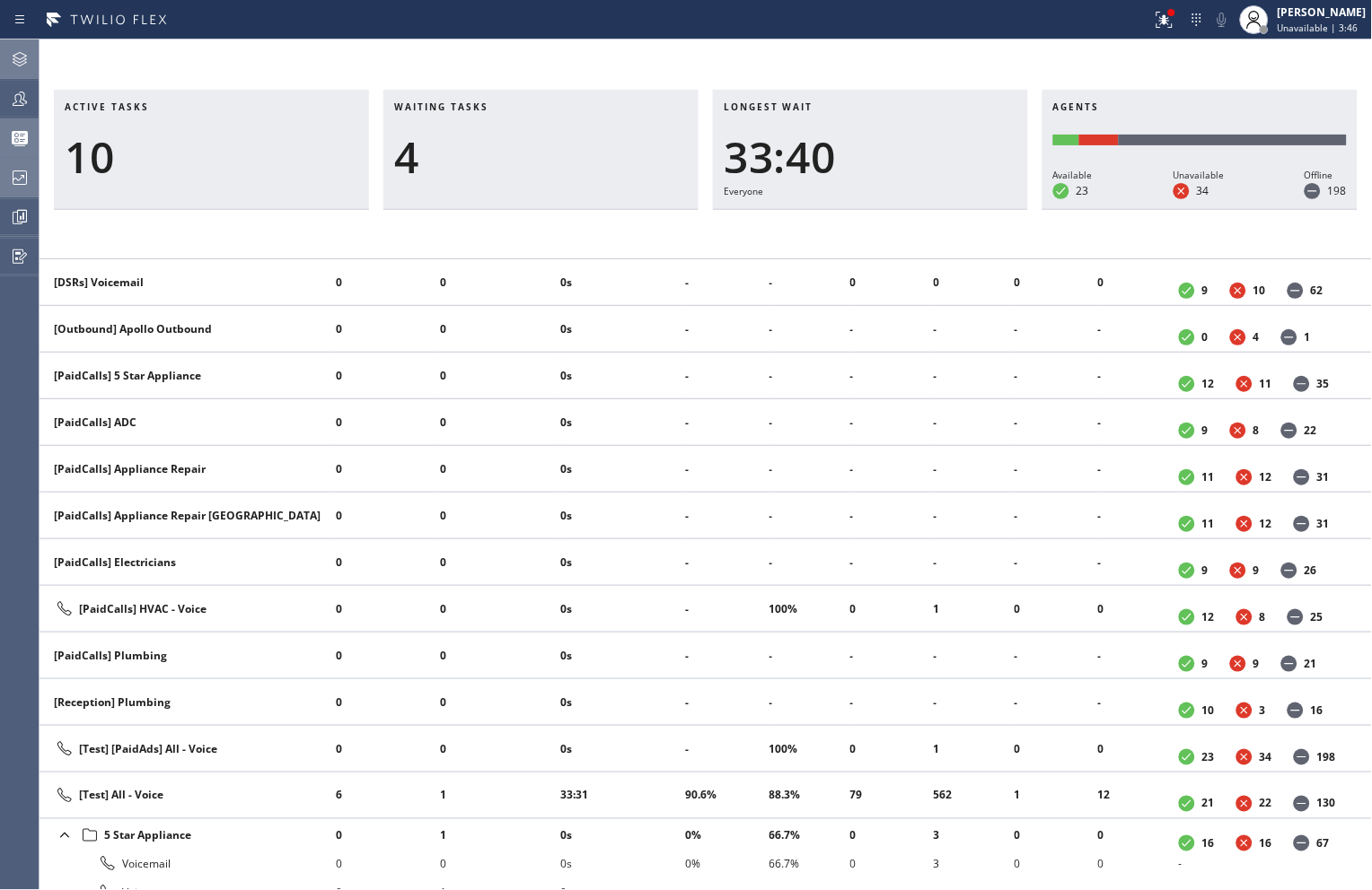
scroll to position [199, 0]
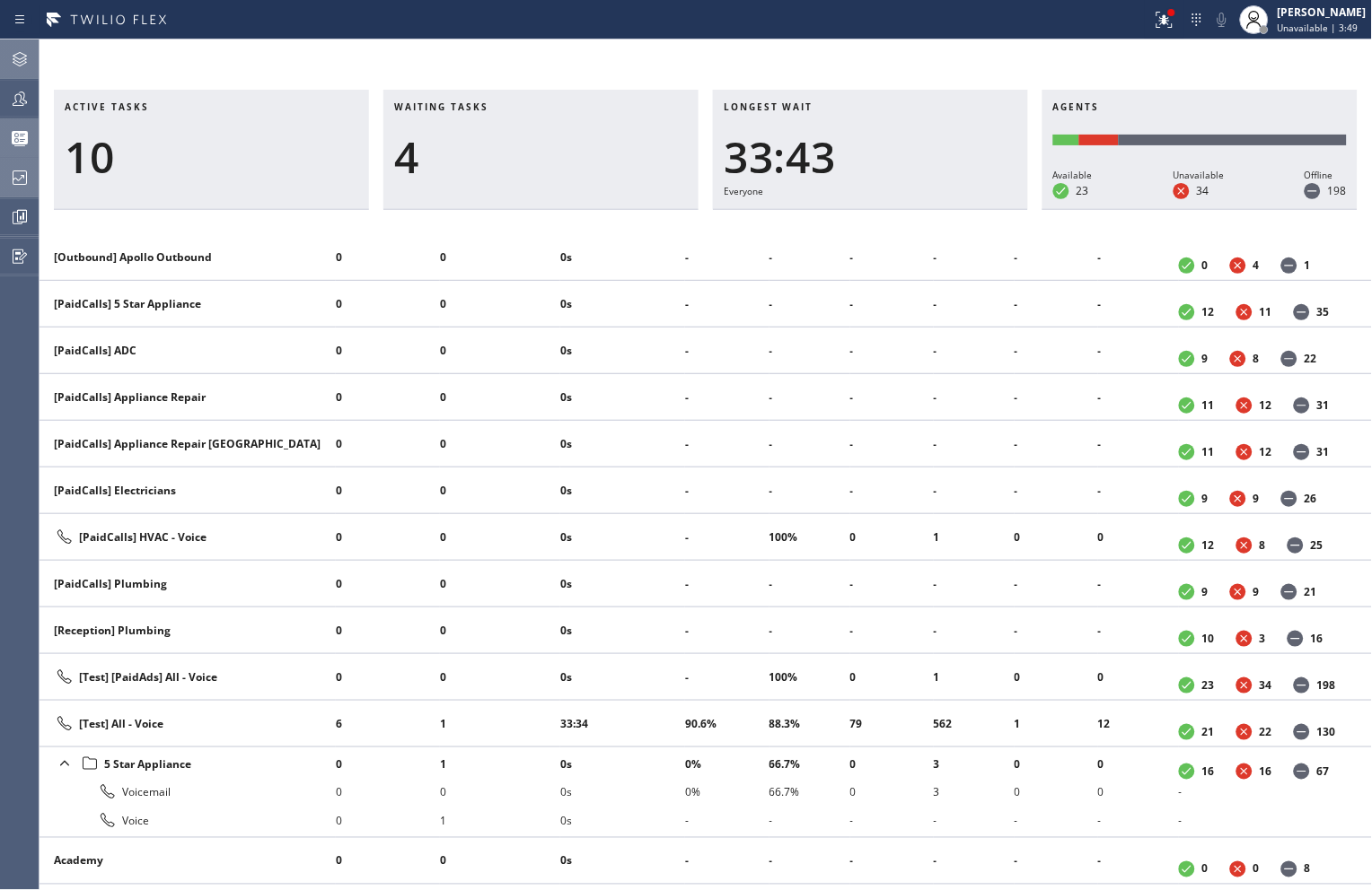
click at [21, 173] on icon at bounding box center [20, 178] width 22 height 22
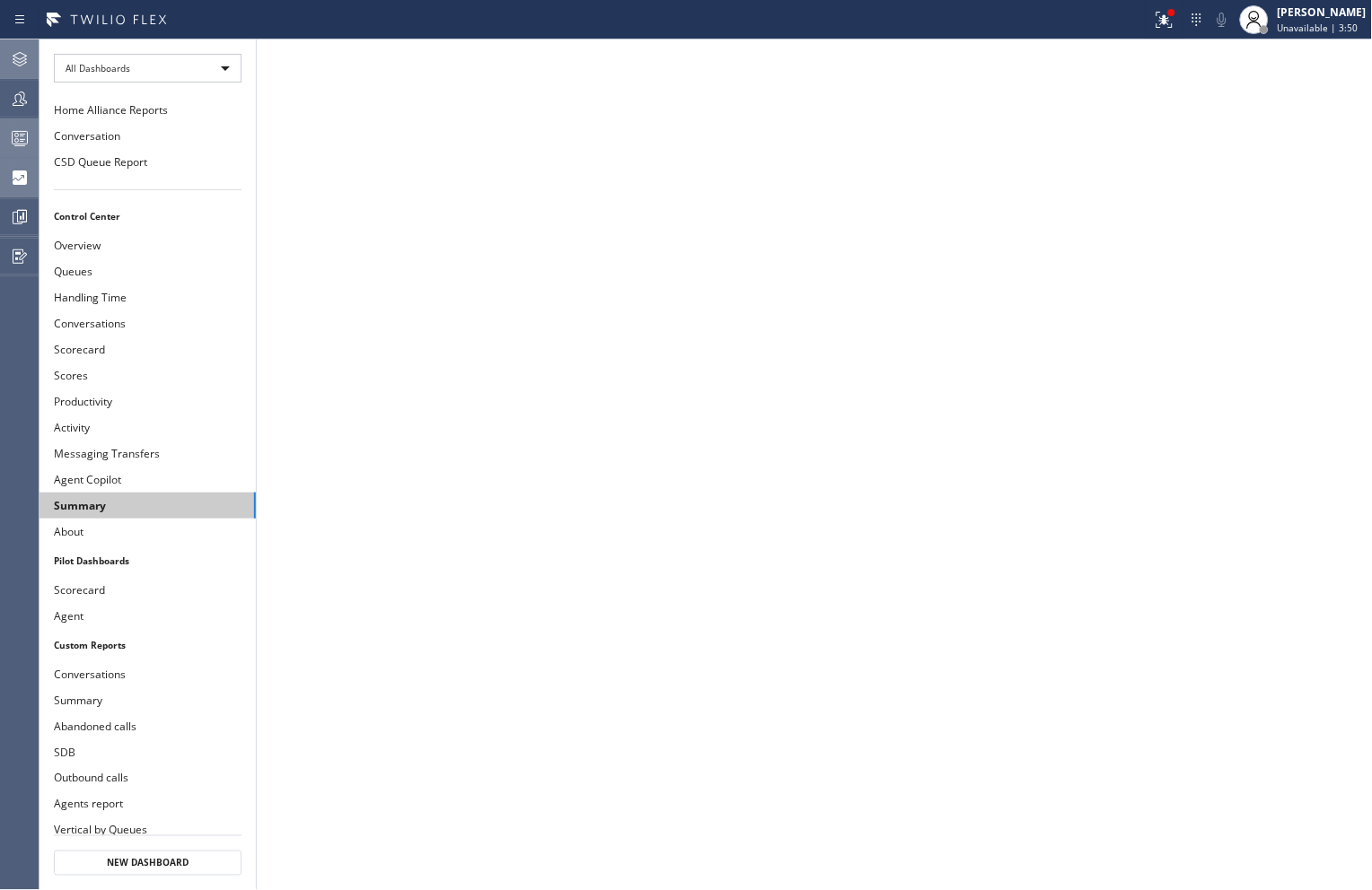
click at [89, 500] on button "Summary" at bounding box center [147, 505] width 216 height 26
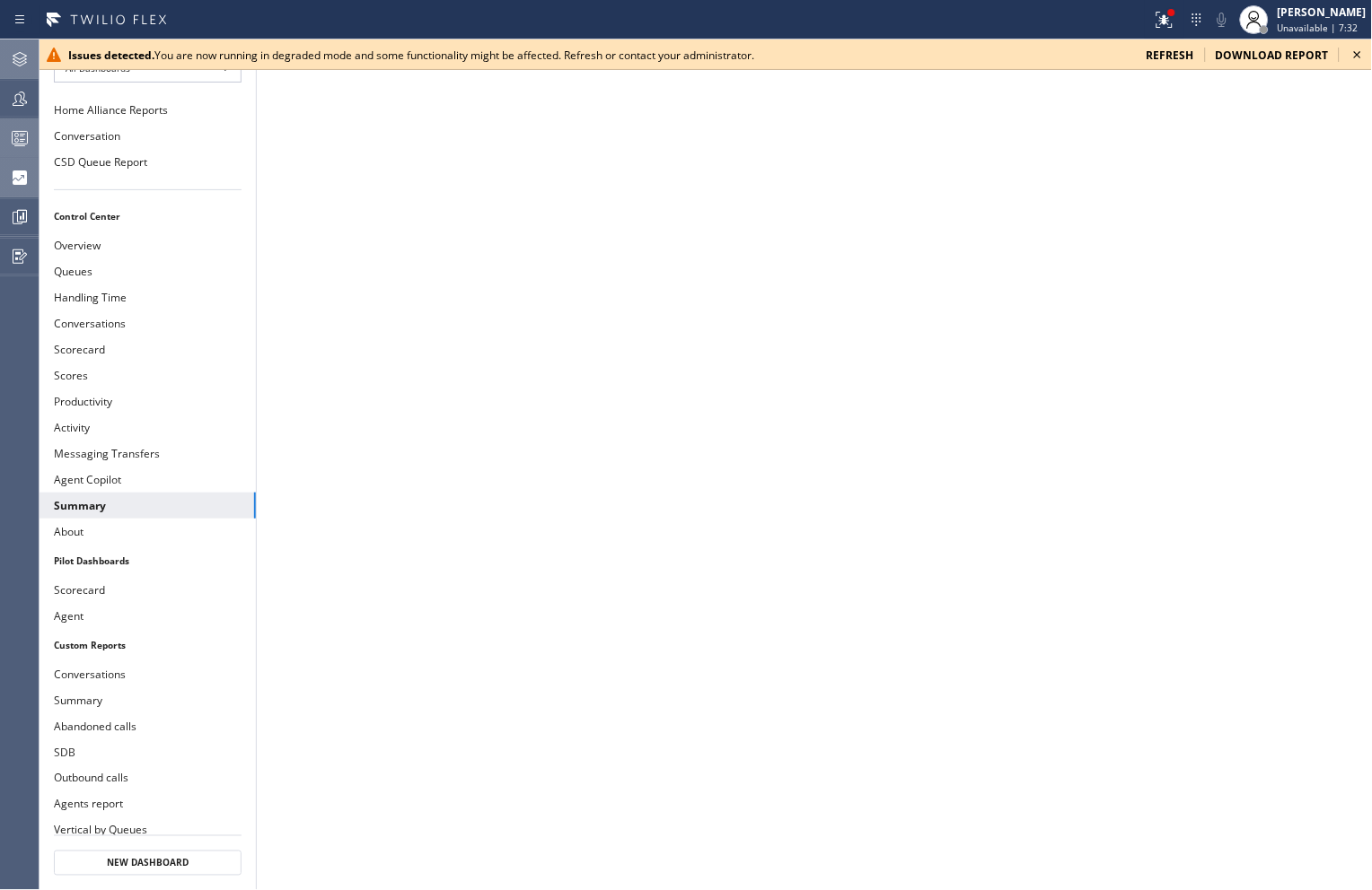
click at [1361, 52] on icon at bounding box center [1358, 55] width 22 height 22
click at [1353, 57] on icon at bounding box center [1358, 55] width 22 height 22
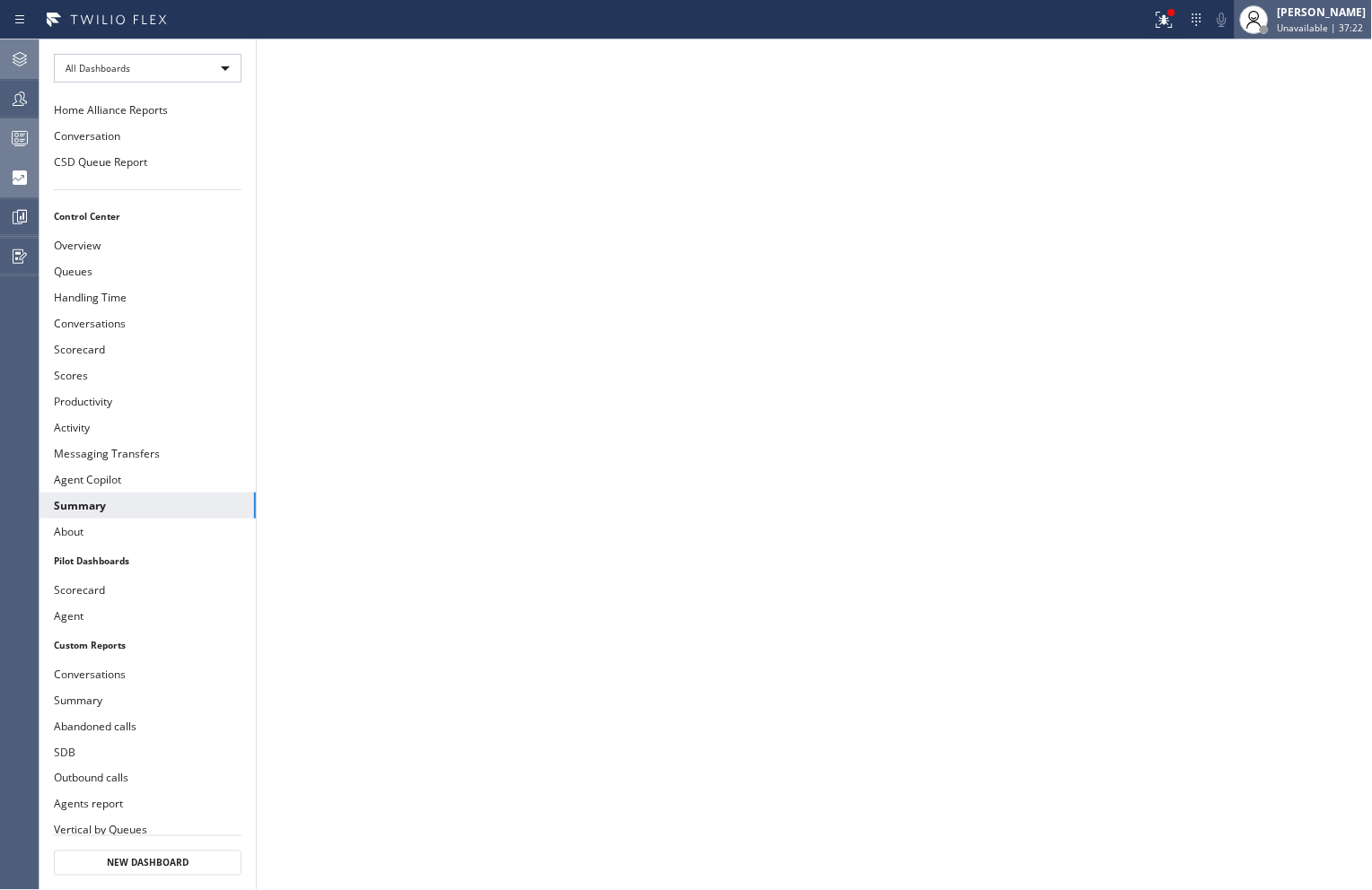
click at [1295, 20] on div "[PERSON_NAME] Unavailable | 37:22" at bounding box center [1322, 19] width 98 height 32
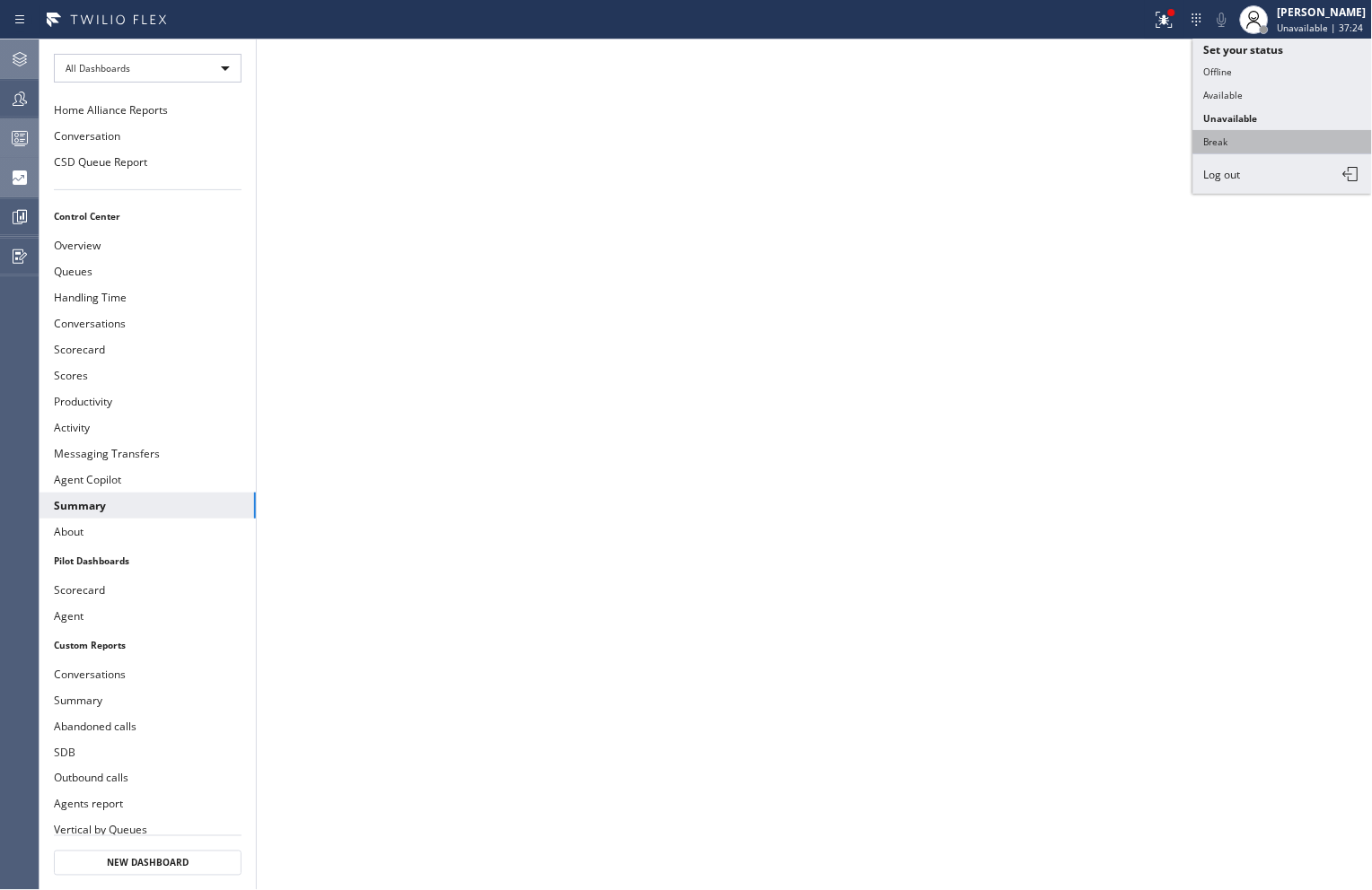
click at [1236, 132] on button "Break" at bounding box center [1283, 142] width 180 height 23
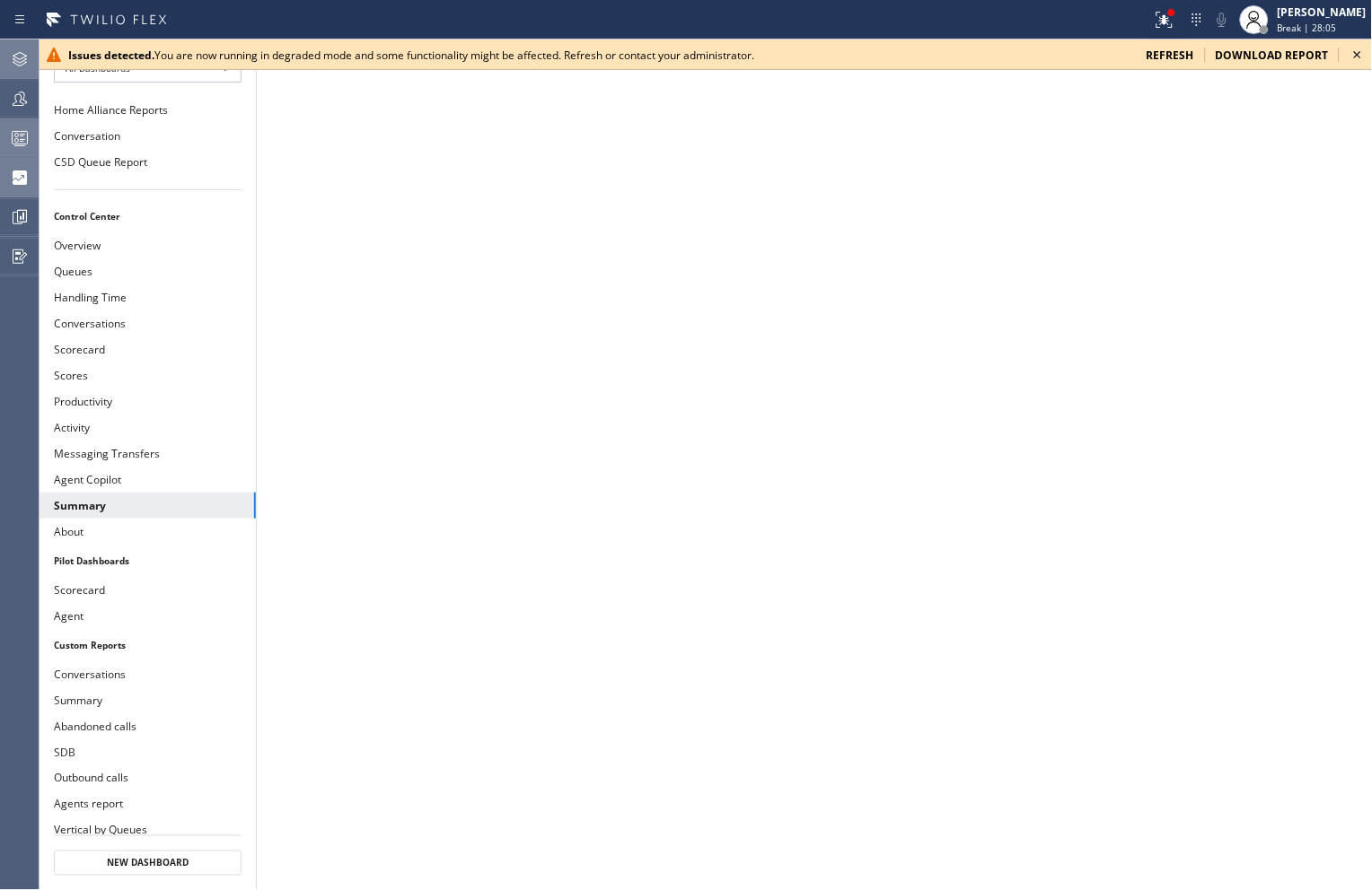
click at [1352, 55] on icon at bounding box center [1358, 55] width 22 height 22
click at [1362, 58] on icon at bounding box center [1358, 55] width 22 height 22
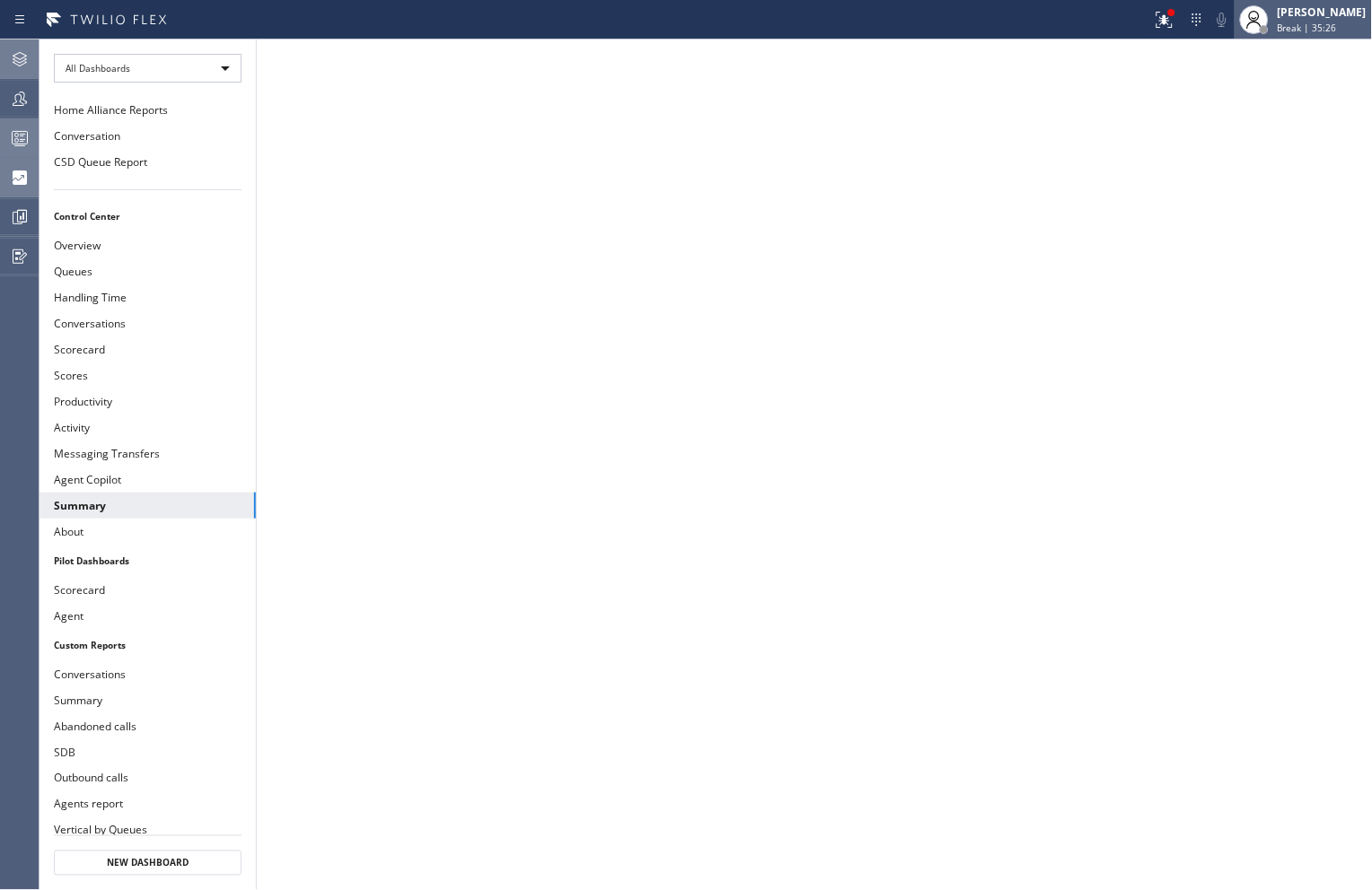
click at [1311, 20] on div "[PERSON_NAME] Break | 35:26" at bounding box center [1322, 19] width 98 height 32
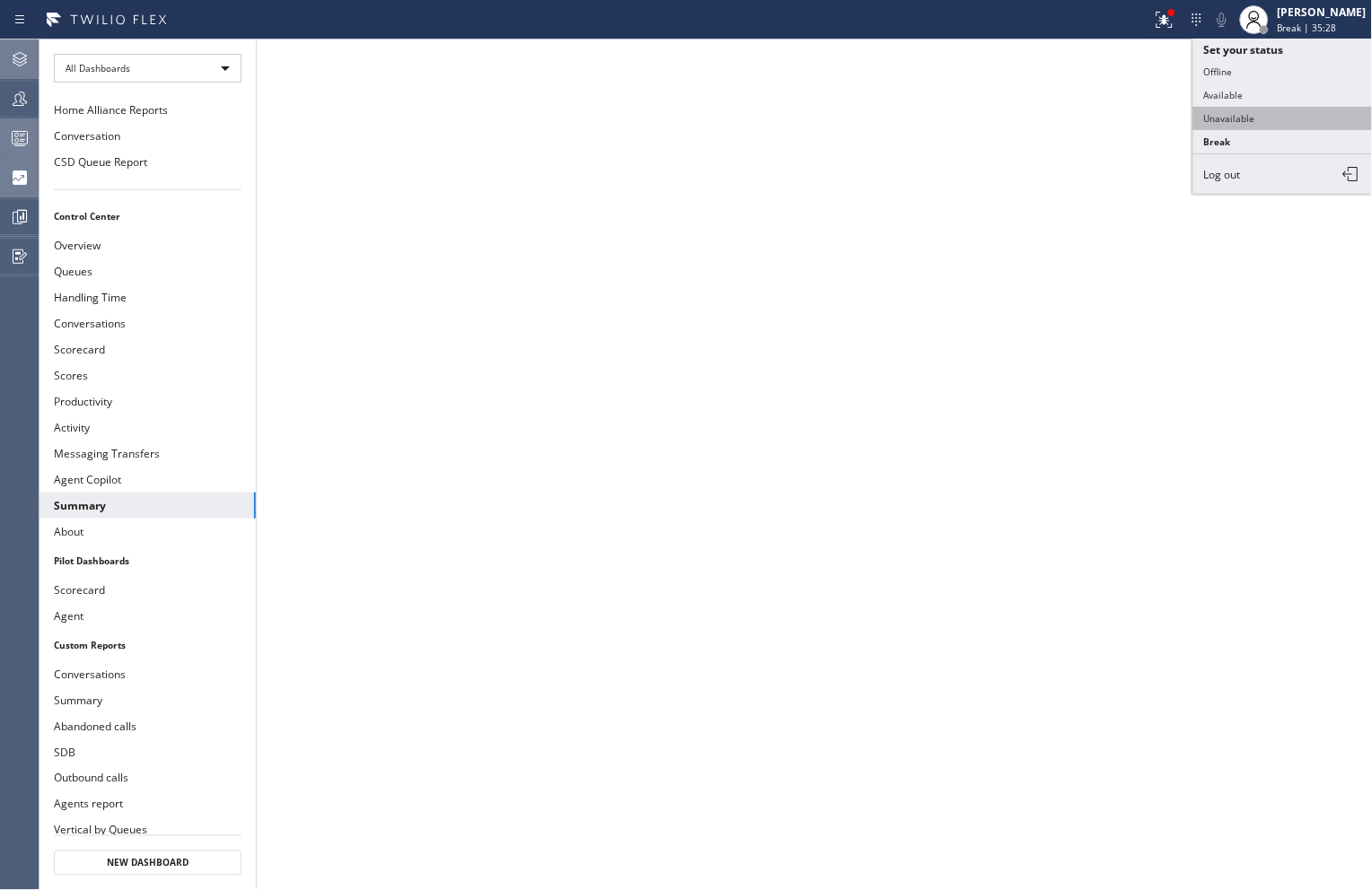
click at [1245, 122] on button "Unavailable" at bounding box center [1283, 118] width 180 height 23
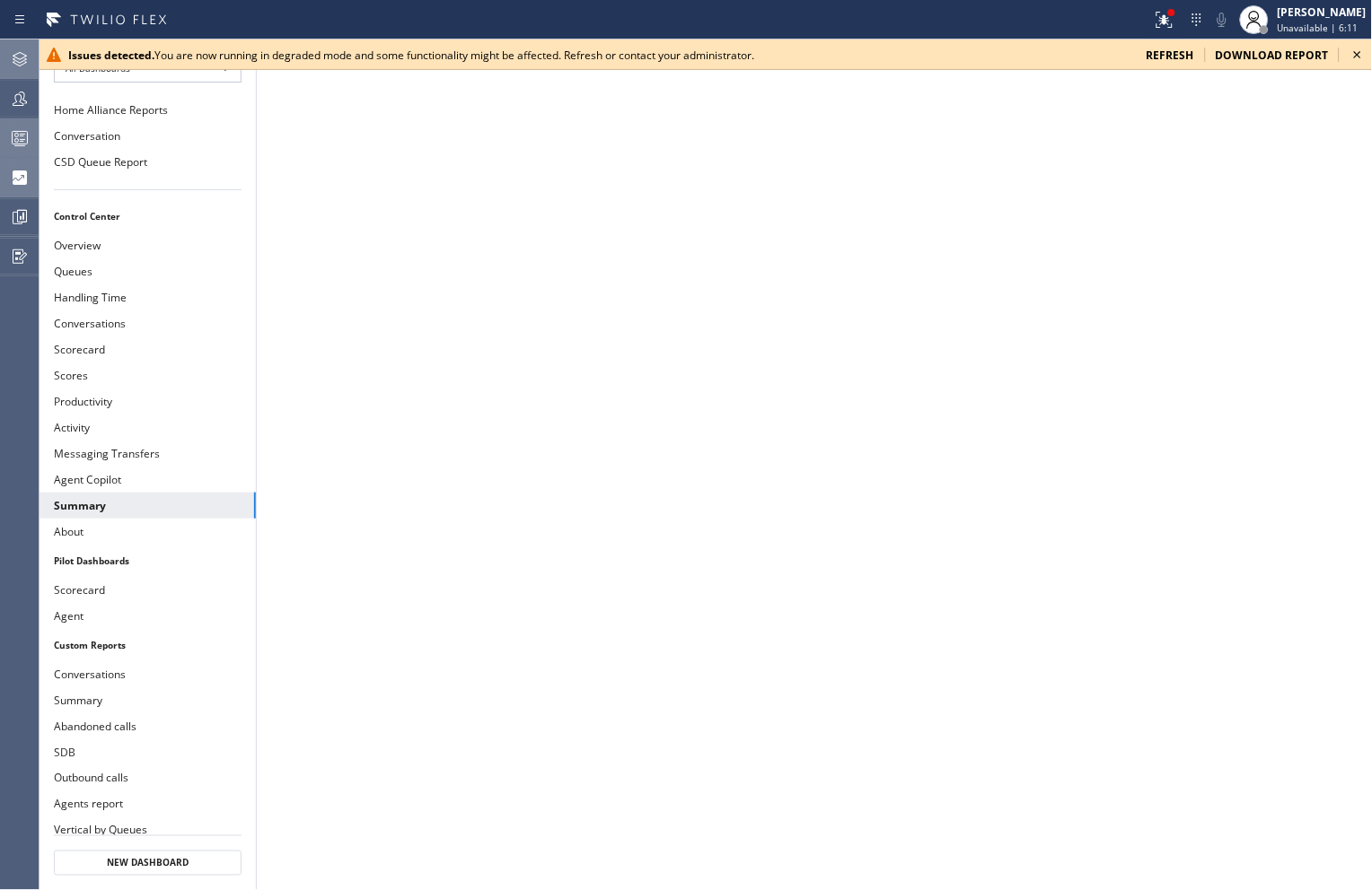
click at [1359, 52] on icon at bounding box center [1358, 55] width 7 height 7
